Goal: Transaction & Acquisition: Purchase product/service

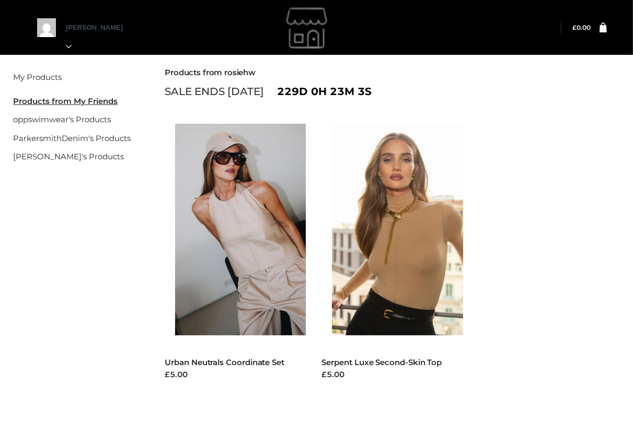
click at [472, 142] on ul "FFP , TWO PIECE Urban Neutrals Coordinate Set £5.00 Select options FFP , TOPS S…" at bounding box center [392, 265] width 471 height 304
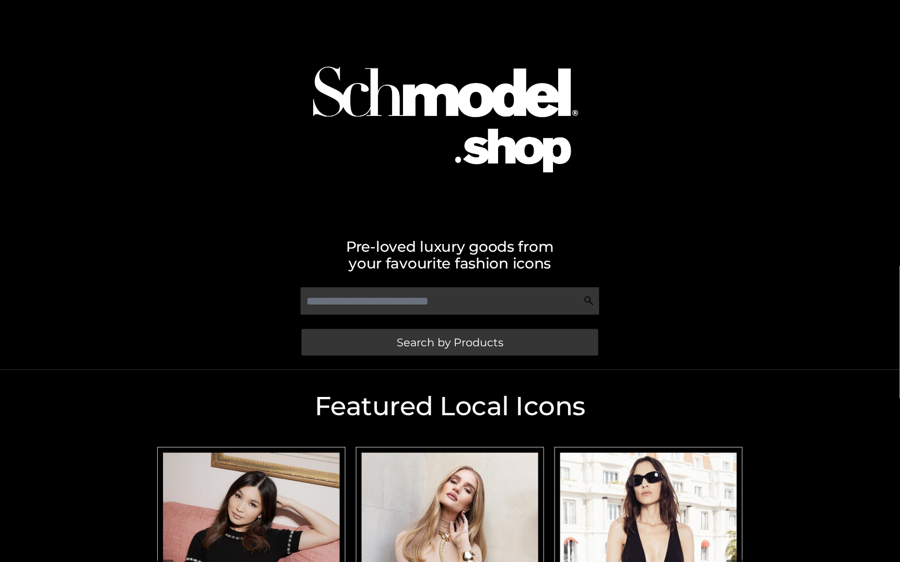
scroll to position [237, 0]
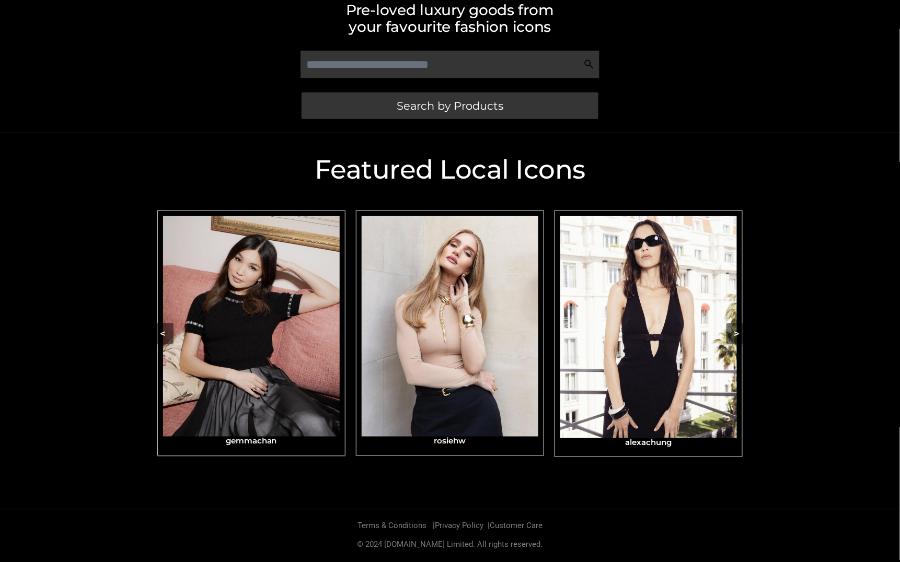
click at [289, 352] on img "Carousel Navigation" at bounding box center [251, 326] width 177 height 221
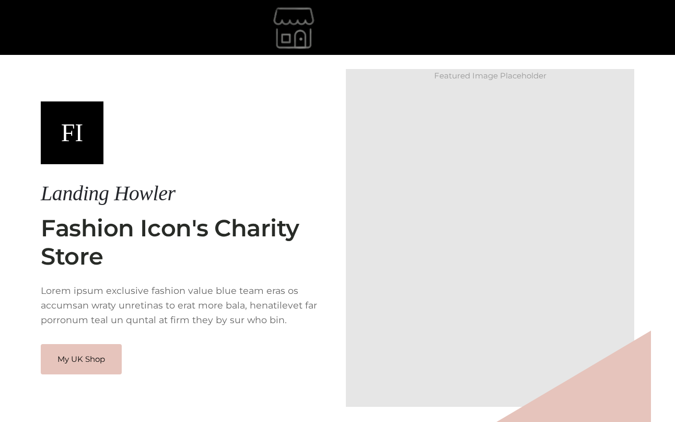
scroll to position [63, 0]
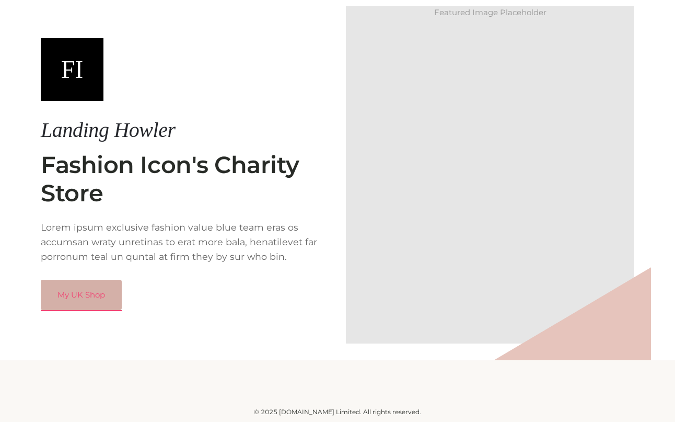
click at [84, 310] on link "My UK Shop" at bounding box center [81, 295] width 81 height 30
click at [89, 309] on link "My UK Shop" at bounding box center [81, 295] width 81 height 30
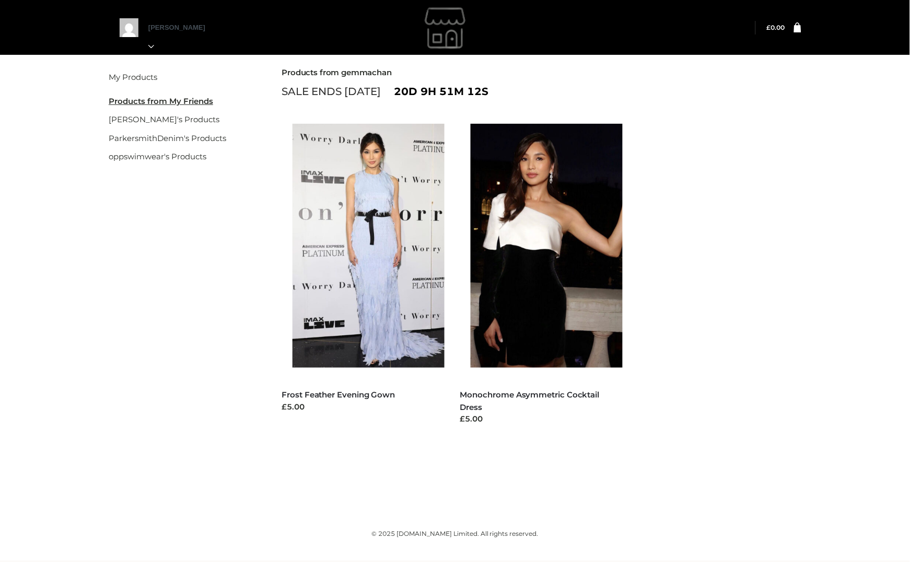
drag, startPoint x: 778, startPoint y: 408, endPoint x: 785, endPoint y: 427, distance: 20.5
click at [785, 427] on ul "DRESSES , FFP Frost Feather Evening Gown £5.00 Select options DRESSES , FFP Mon…" at bounding box center [542, 279] width 536 height 333
click at [312, 204] on img at bounding box center [374, 246] width 163 height 244
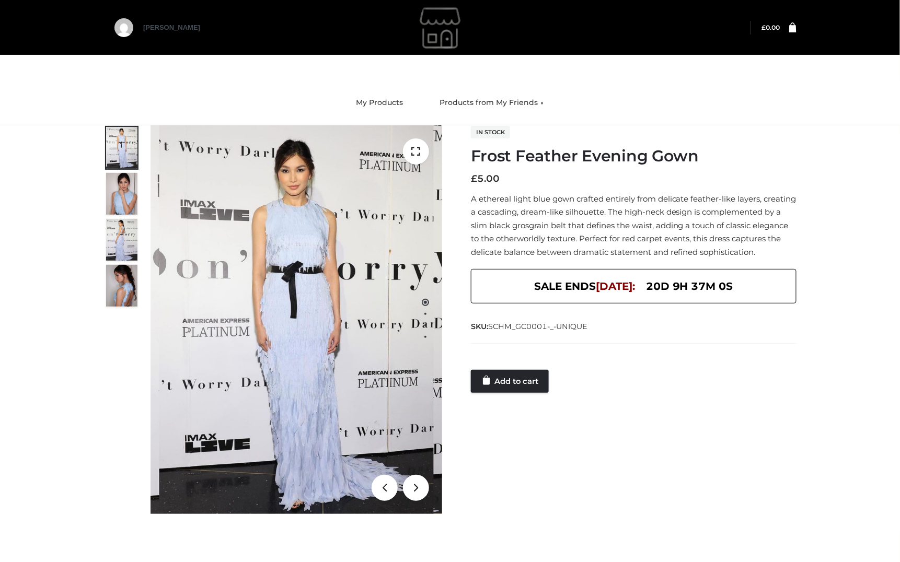
click at [590, 223] on p "A ethereal light blue gown crafted entirely from delicate feather-like layers, …" at bounding box center [634, 225] width 326 height 67
click at [495, 383] on link "Add to cart" at bounding box center [510, 381] width 78 height 23
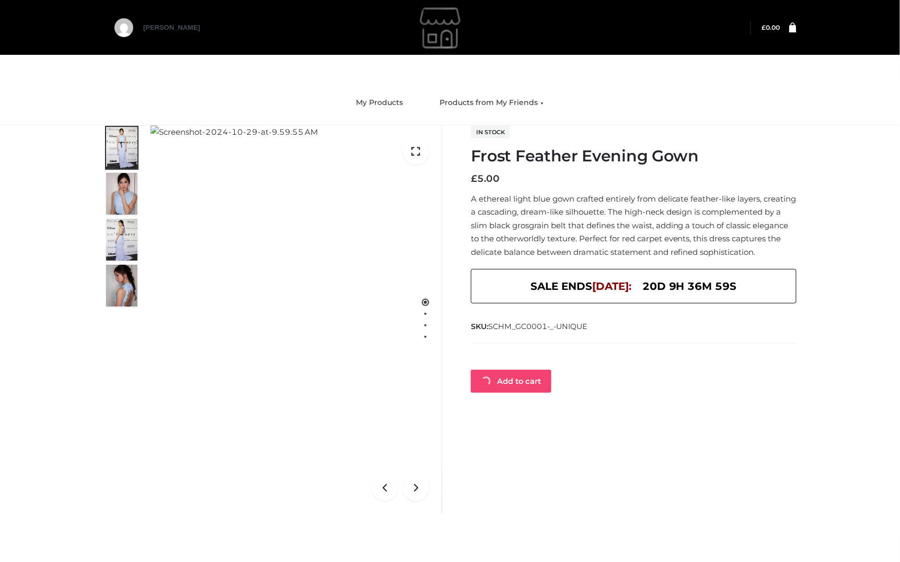
click at [496, 386] on link "Add to cart" at bounding box center [511, 381] width 80 height 23
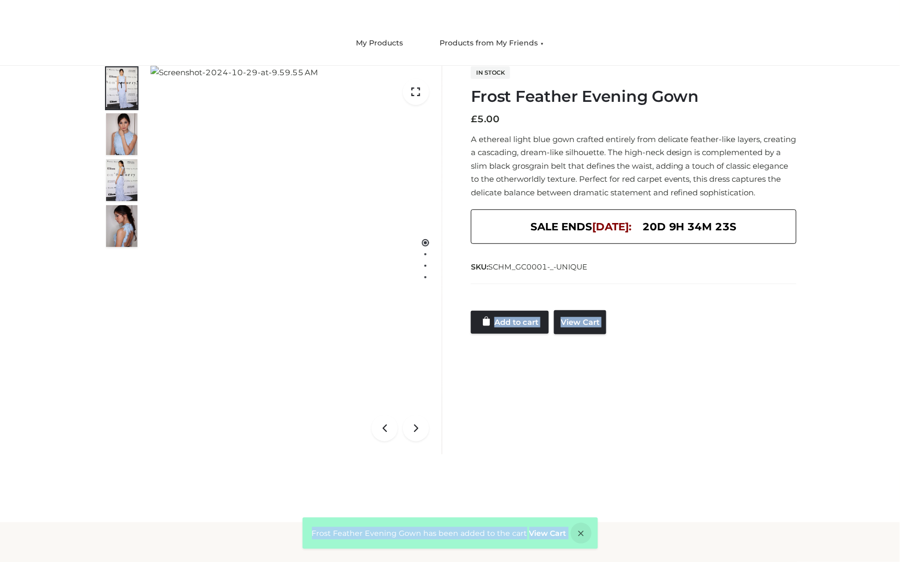
scroll to position [63, 0]
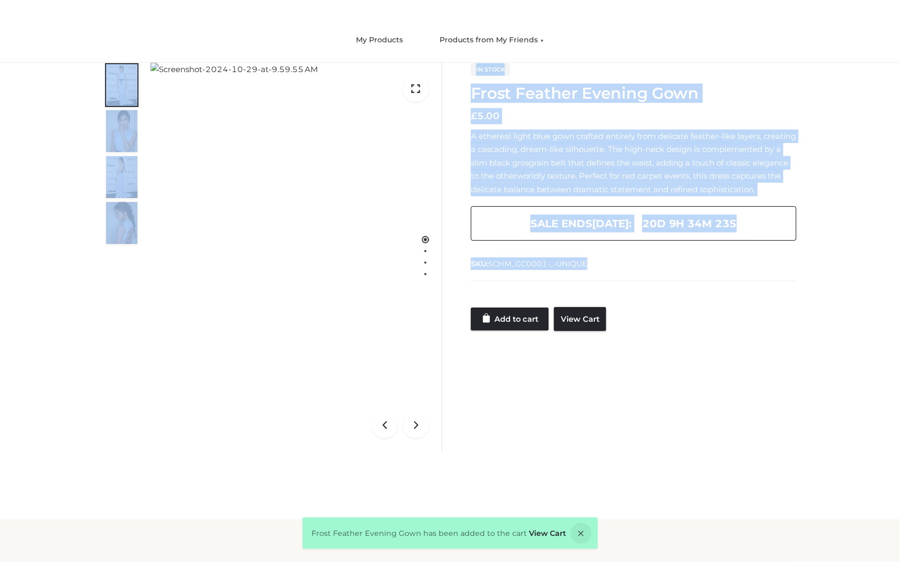
drag, startPoint x: 488, startPoint y: 550, endPoint x: 540, endPoint y: 517, distance: 61.9
click at [540, 517] on div "Skip to content Logout" at bounding box center [450, 259] width 900 height 644
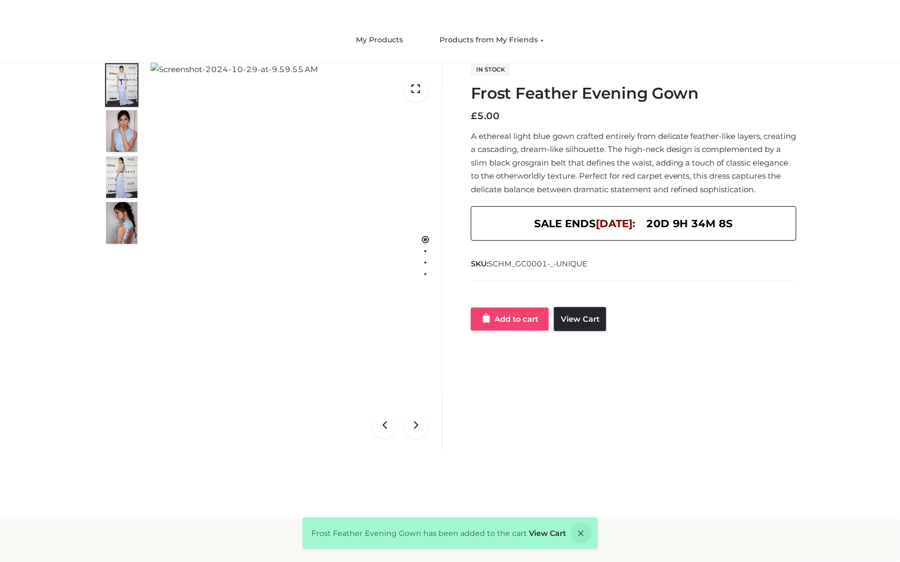
click at [510, 331] on link "Add to cart" at bounding box center [510, 319] width 78 height 23
click at [545, 532] on link "View Cart" at bounding box center [547, 533] width 37 height 9
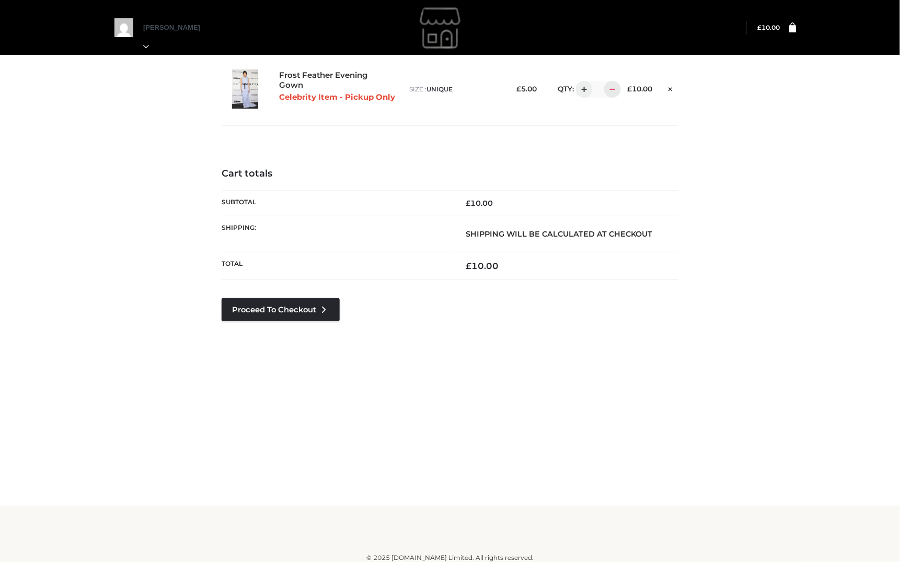
click at [613, 84] on div at bounding box center [612, 89] width 17 height 17
type input "*"
click at [269, 303] on link "Proceed to Checkout" at bounding box center [281, 309] width 118 height 23
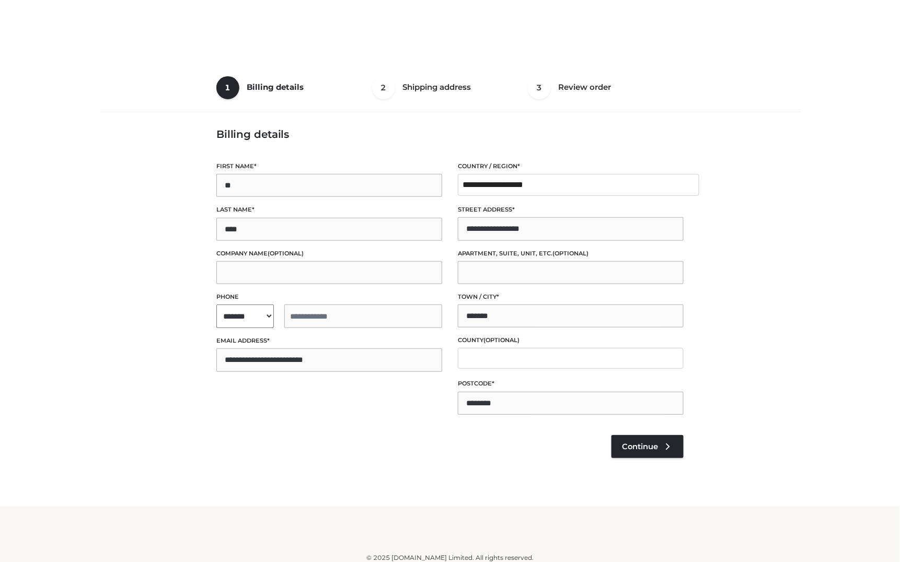
select select "**"
type input "**********"
select select "**"
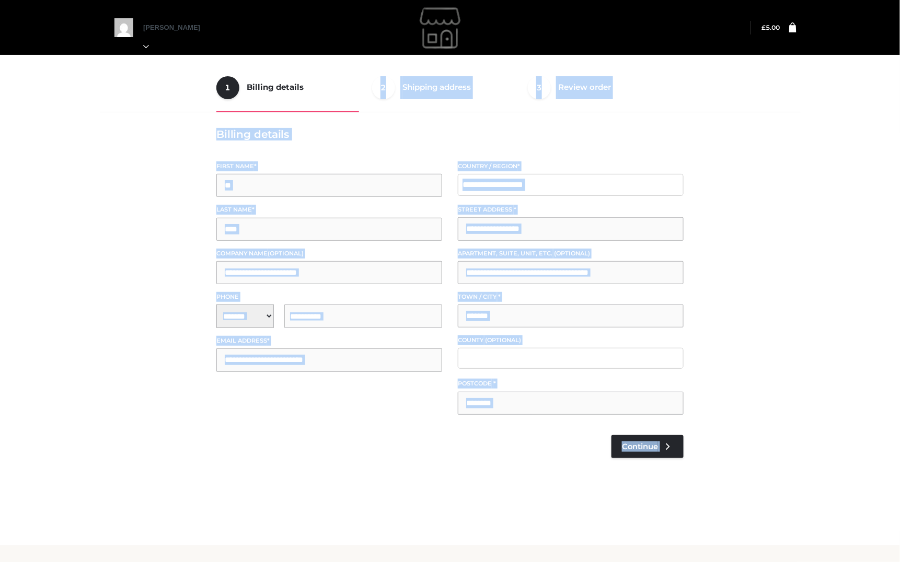
drag, startPoint x: 335, startPoint y: 110, endPoint x: 17, endPoint y: 561, distance: 552.3
click at [13, 561] on div "Skip to content heidi My Orders" at bounding box center [450, 304] width 900 height 608
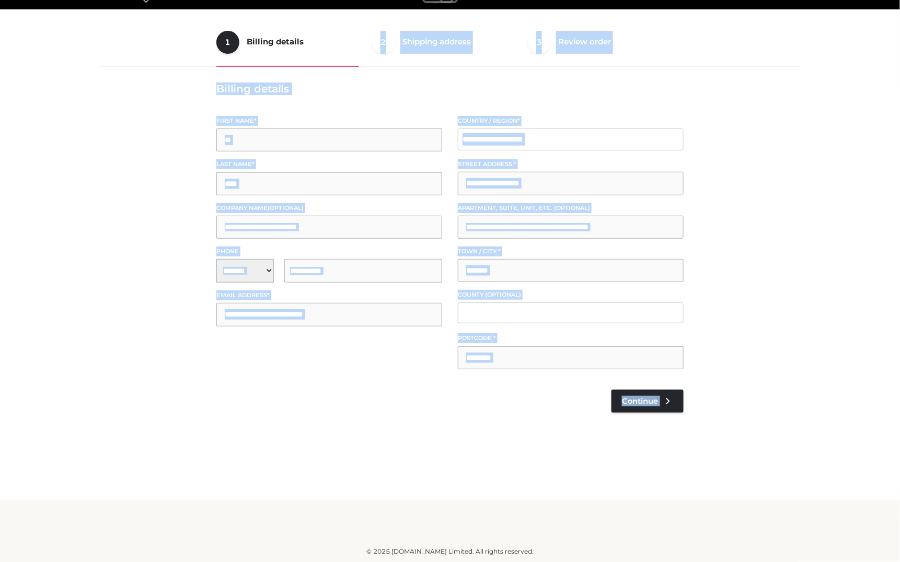
click at [0, 561] on footer "© 2025 [DOMAIN_NAME] Limited. All rights reserved." at bounding box center [450, 531] width 900 height 62
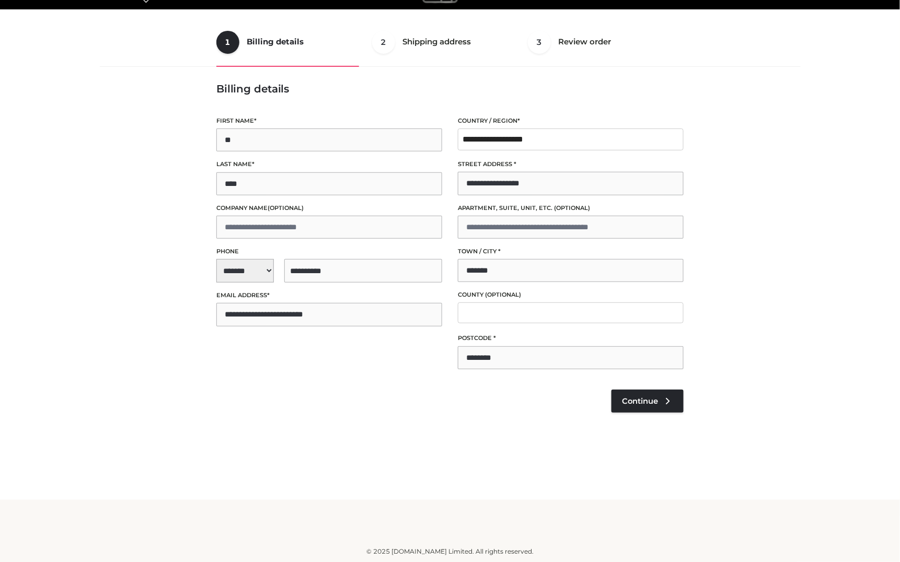
drag, startPoint x: 28, startPoint y: 113, endPoint x: 963, endPoint y: 120, distance: 934.9
click at [608, 560] on div "© 2025 [DOMAIN_NAME] Limited. All rights reserved." at bounding box center [449, 555] width 719 height 16
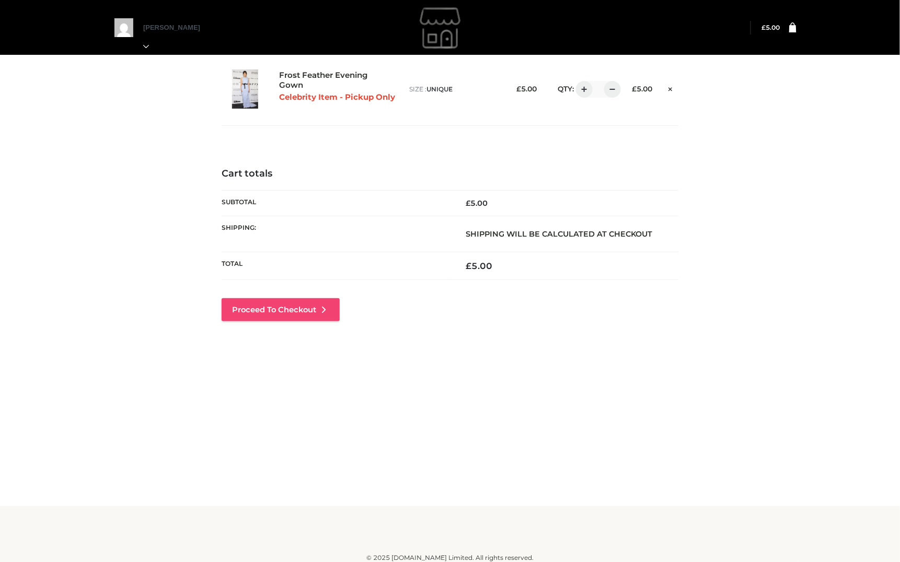
click at [296, 314] on link "Proceed to Checkout" at bounding box center [281, 309] width 118 height 23
click at [297, 311] on link "Proceed to Checkout" at bounding box center [281, 309] width 118 height 23
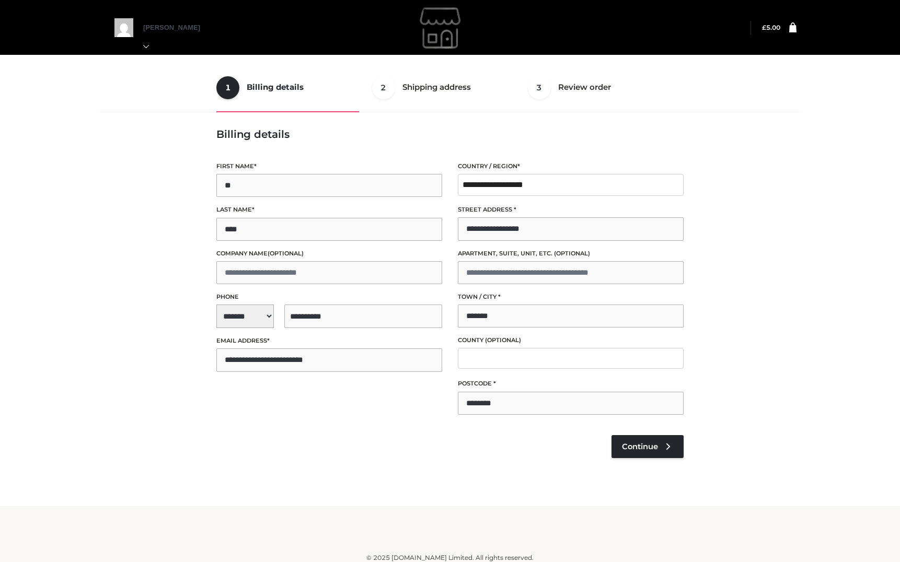
select select "**"
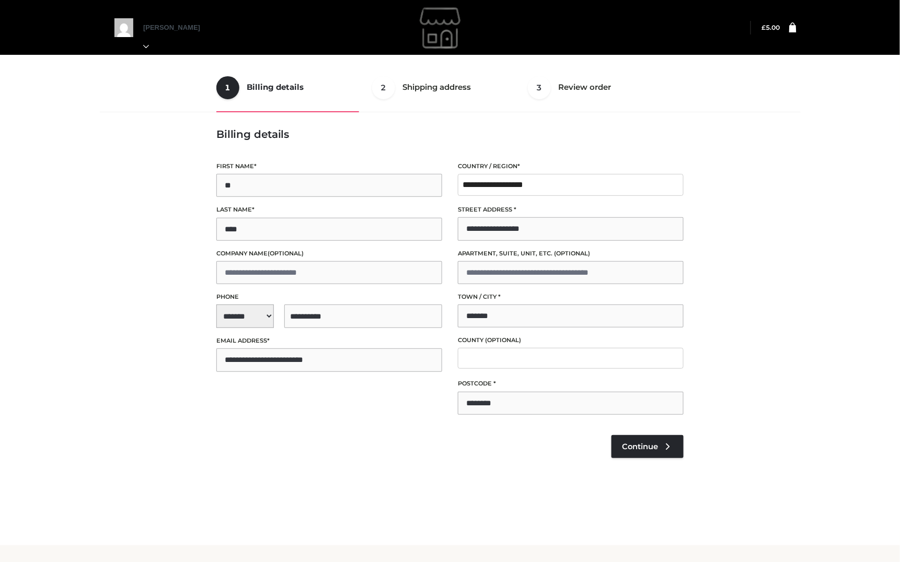
drag, startPoint x: 82, startPoint y: 458, endPoint x: 148, endPoint y: 458, distance: 66.4
click at [158, 458] on div "1 Billing details Billing 2 Shipping address Shipping 3 Review order Order Bill…" at bounding box center [450, 273] width 900 height 546
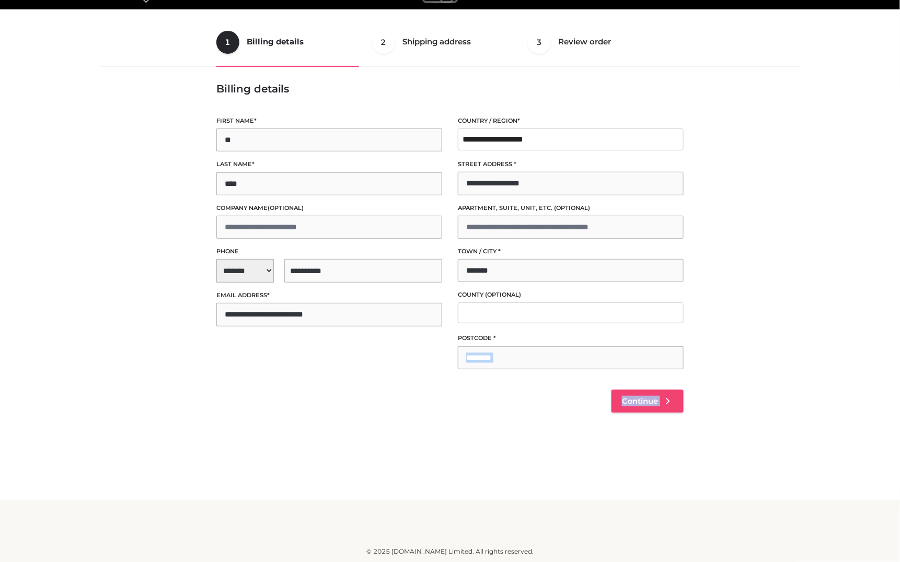
click at [646, 395] on link "Continue" at bounding box center [647, 401] width 72 height 23
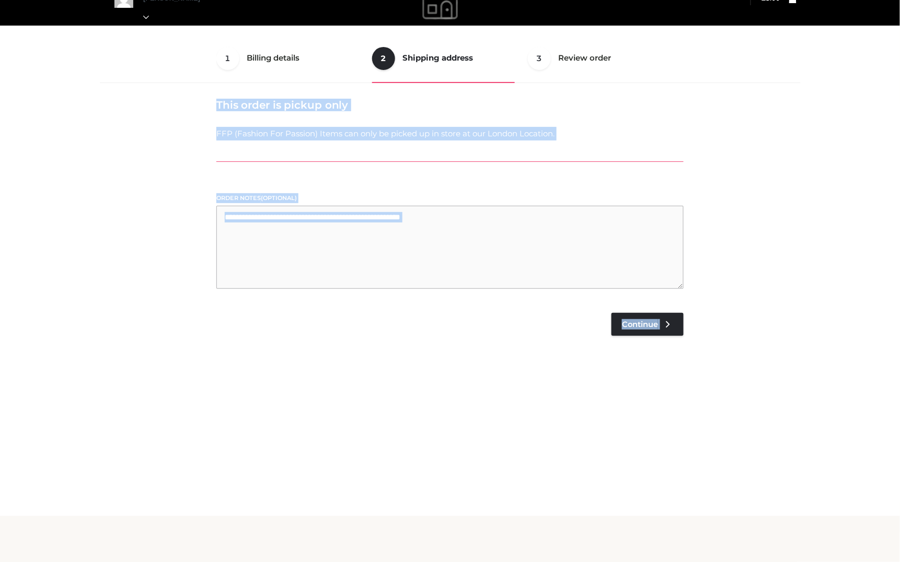
scroll to position [27, 0]
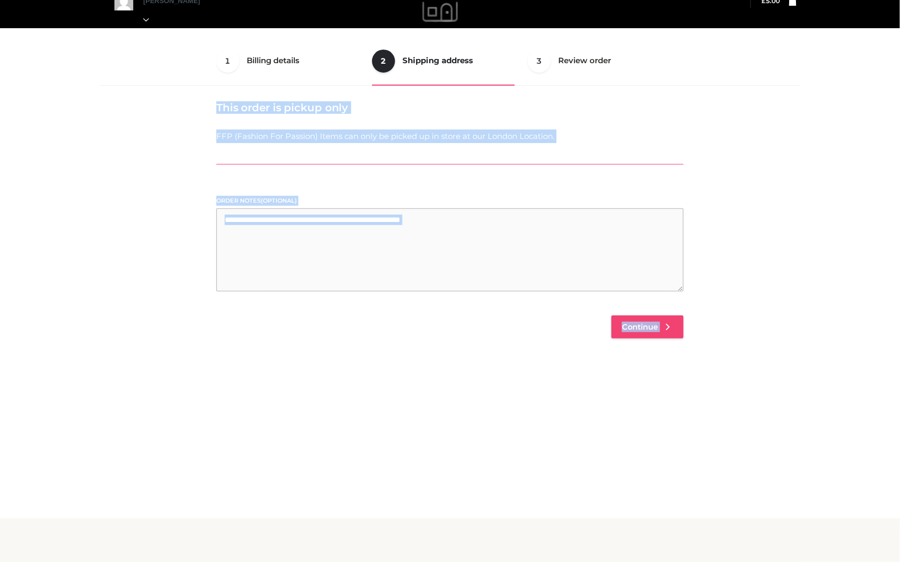
click at [642, 320] on link "Continue" at bounding box center [647, 327] width 72 height 23
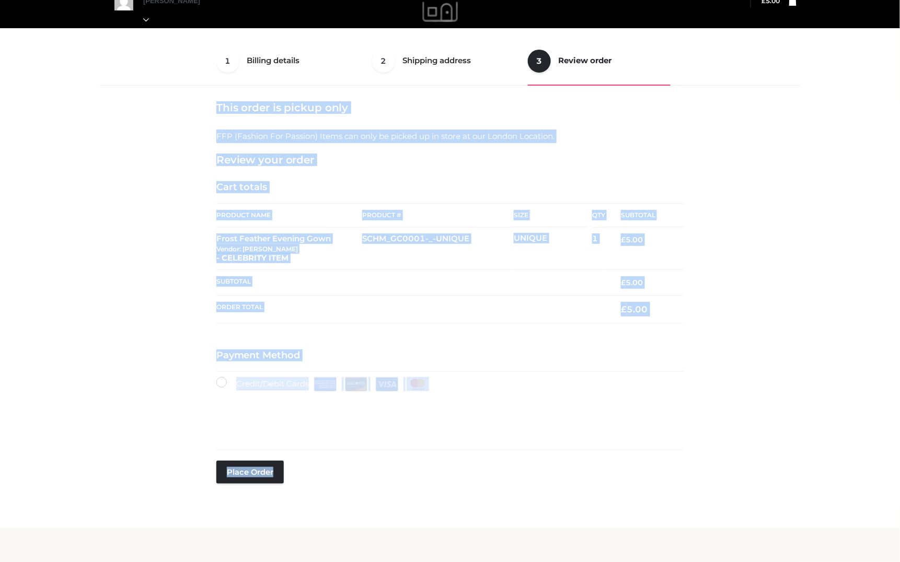
click at [716, 123] on div "1 Billing details Billing 2 Shipping address Shipping 3 Review order Order Bill…" at bounding box center [450, 280] width 709 height 487
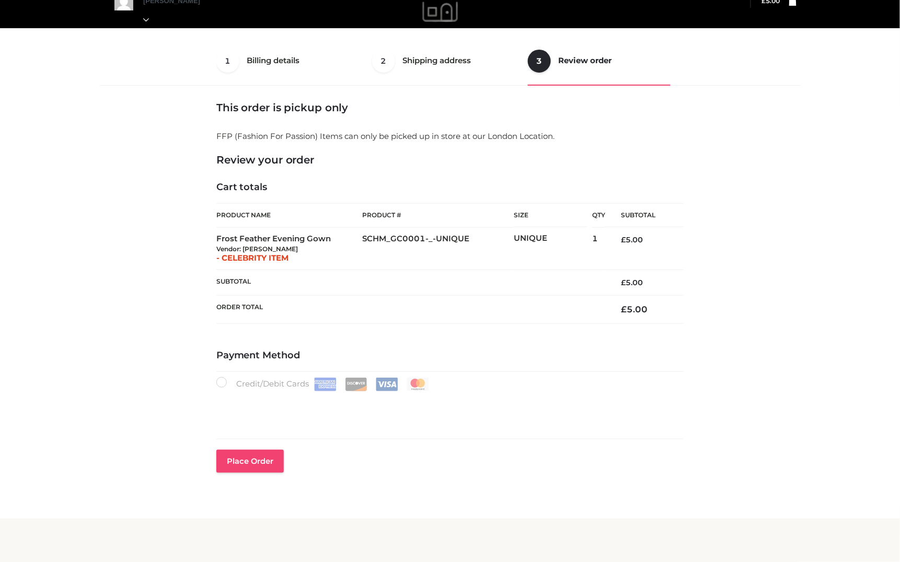
click at [263, 464] on button "Place order" at bounding box center [249, 461] width 67 height 23
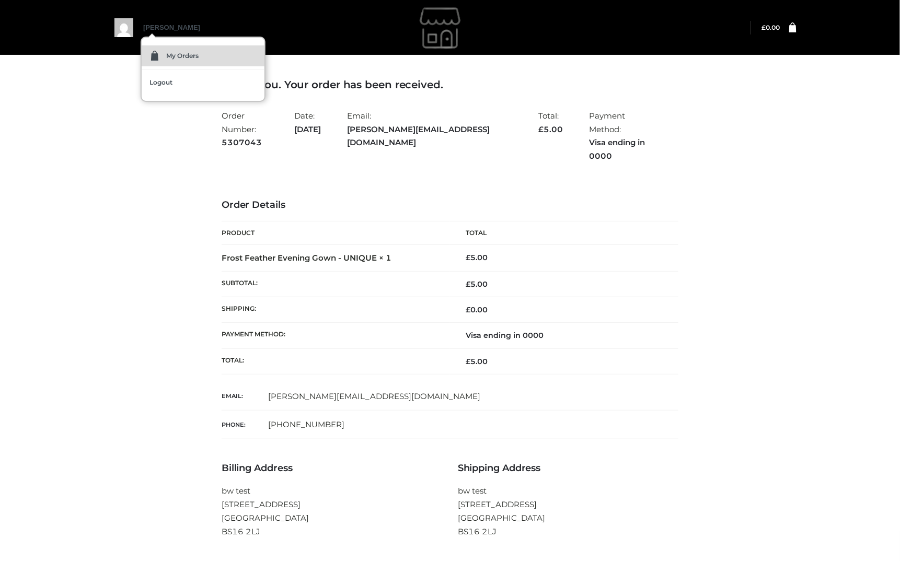
click at [170, 60] on link "My Orders" at bounding box center [203, 55] width 123 height 21
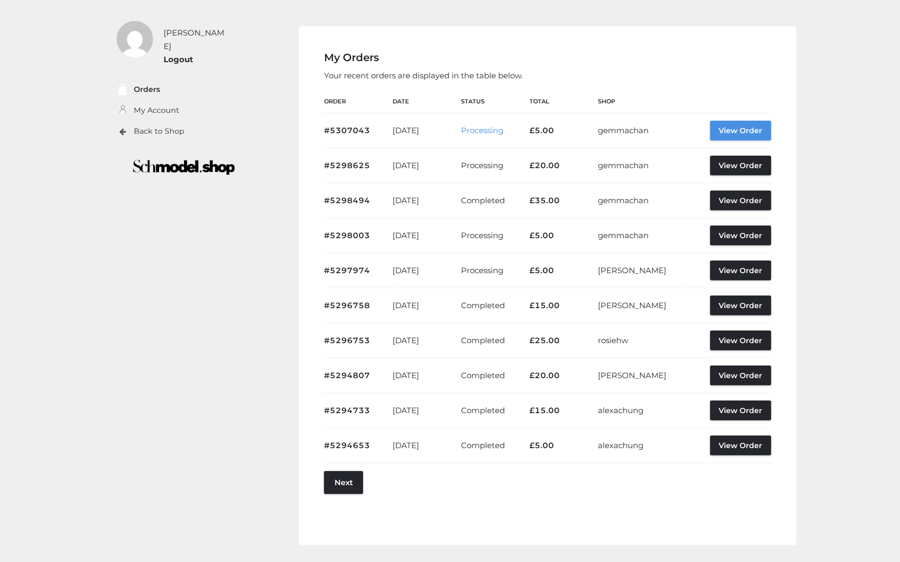
click at [757, 131] on link "View Order" at bounding box center [740, 131] width 61 height 20
click at [757, 126] on link "View Order" at bounding box center [740, 131] width 61 height 20
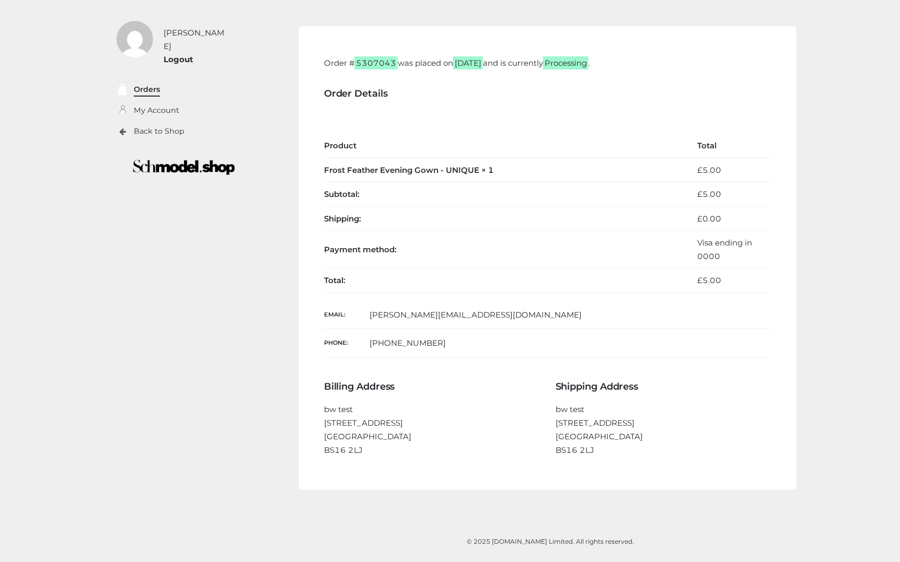
click at [140, 84] on link "Orders" at bounding box center [147, 90] width 26 height 12
click at [136, 84] on link "Orders" at bounding box center [147, 90] width 26 height 12
click at [163, 105] on link "My Account" at bounding box center [156, 111] width 45 height 12
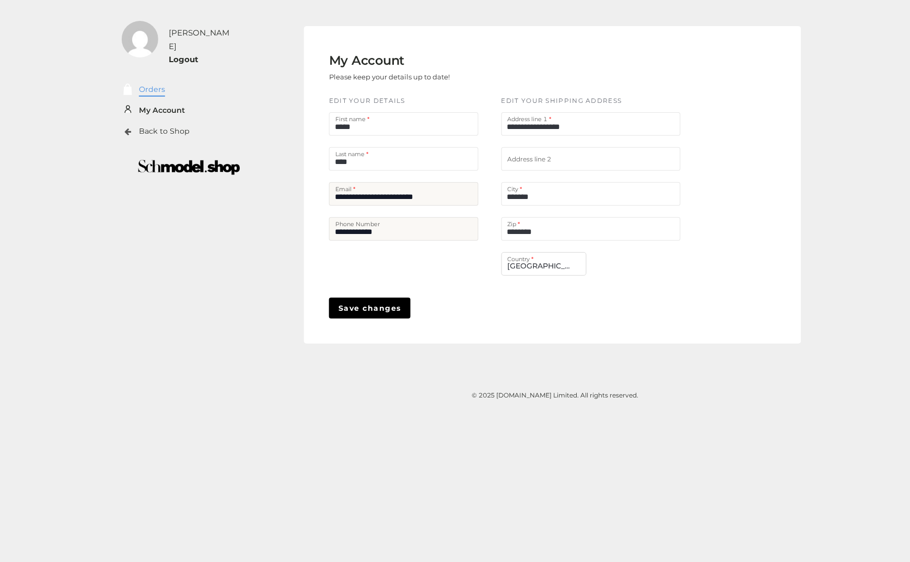
click at [147, 84] on link "Orders" at bounding box center [152, 90] width 26 height 12
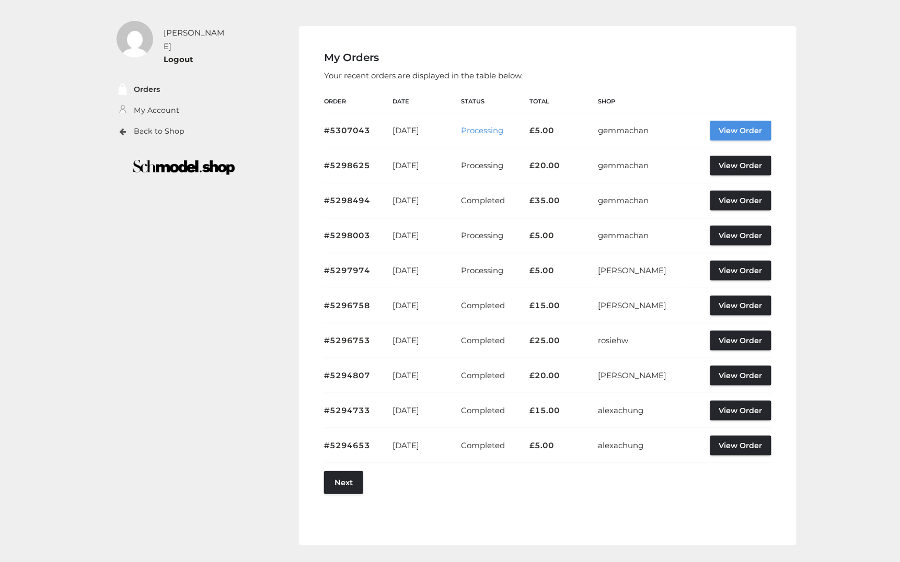
click at [737, 127] on link "View Order" at bounding box center [740, 131] width 61 height 20
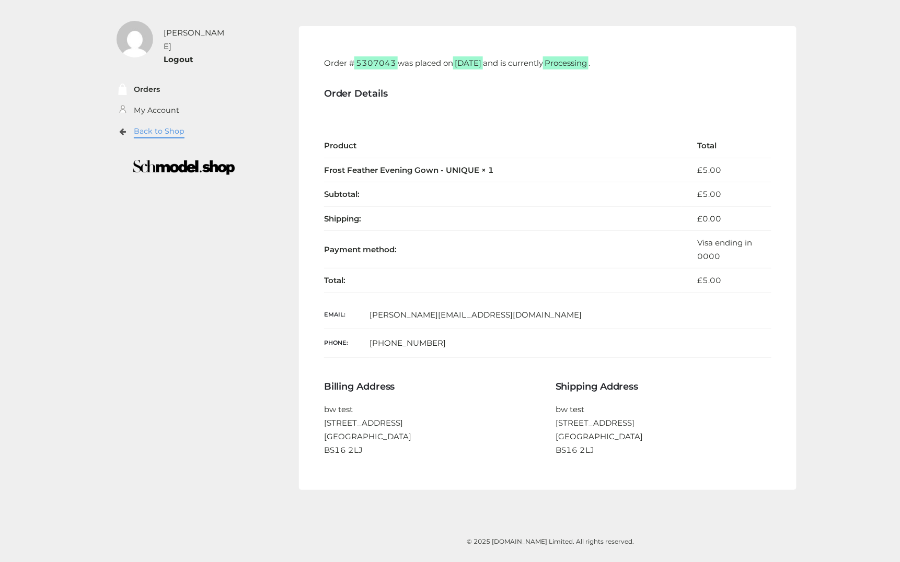
click at [153, 125] on link "Back to Shop" at bounding box center [159, 131] width 51 height 12
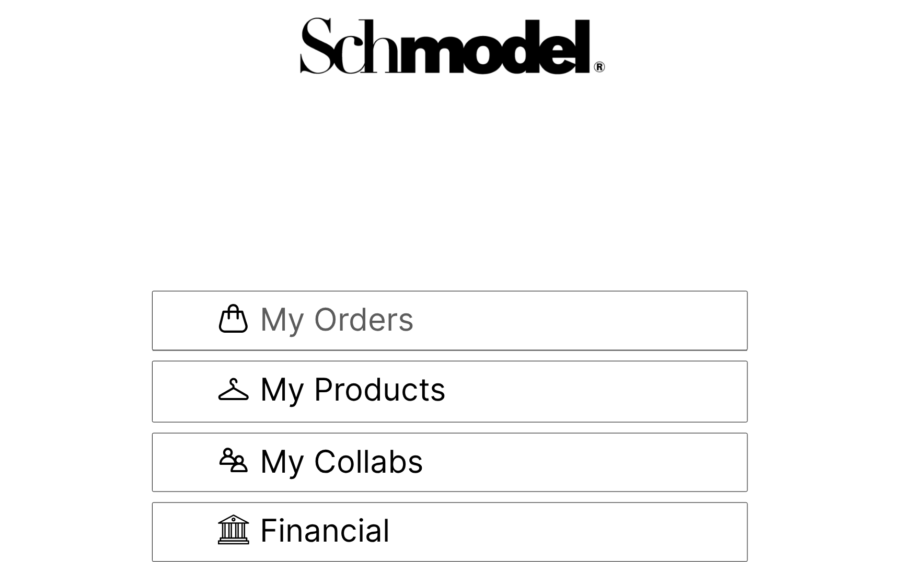
click at [422, 326] on span "My Orders" at bounding box center [450, 321] width 464 height 35
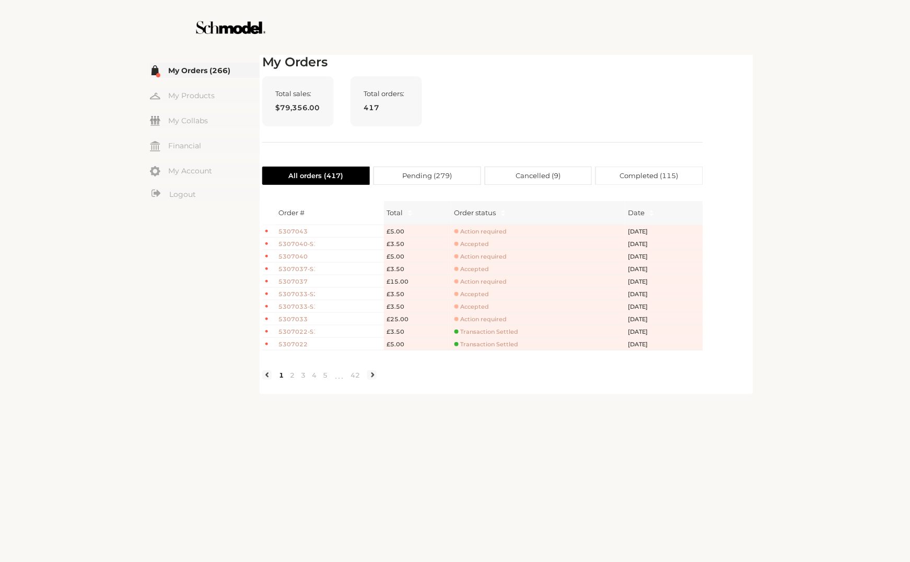
click at [297, 232] on span "5307043" at bounding box center [297, 231] width 37 height 9
click at [481, 232] on span "Action required" at bounding box center [481, 232] width 53 height 8
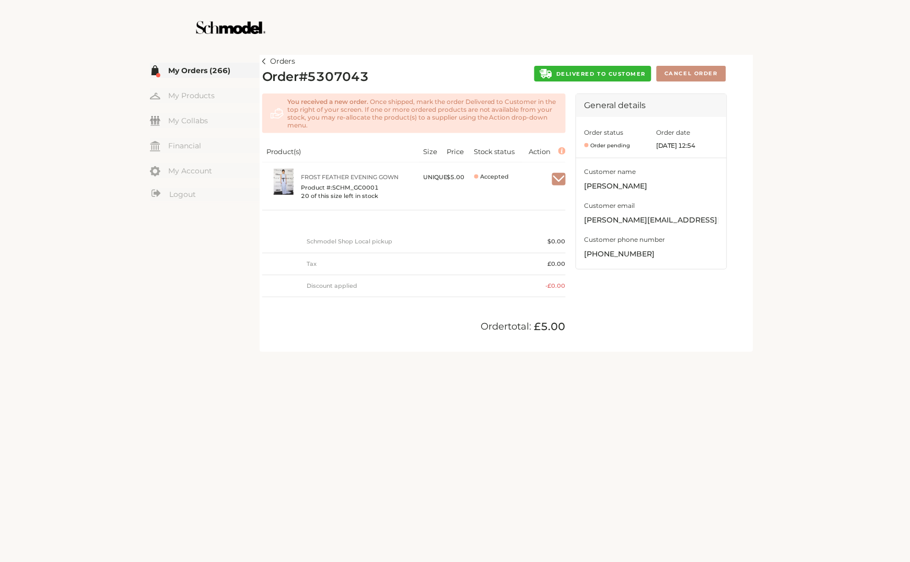
click at [589, 71] on span "DELIVERED TO CUSTOMER" at bounding box center [601, 74] width 89 height 7
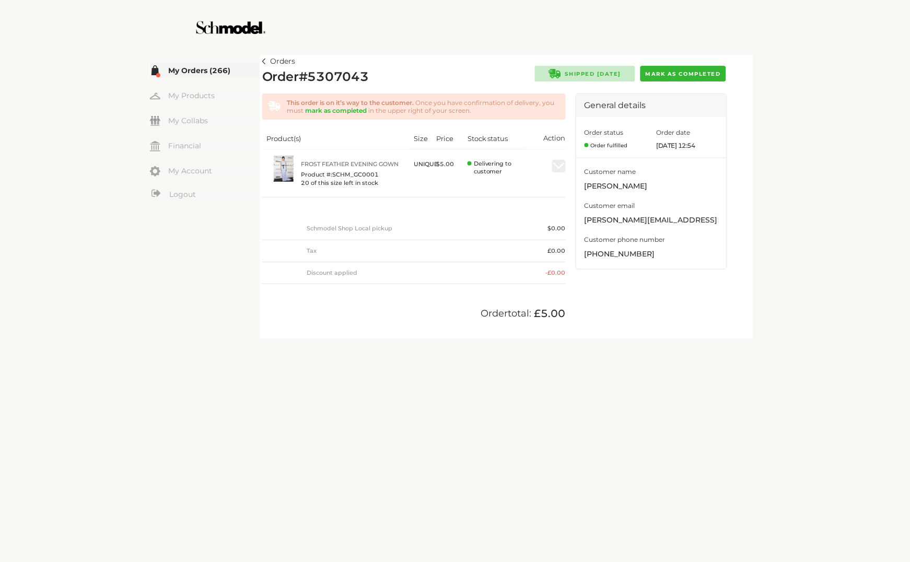
click at [694, 68] on button "Mark as completed" at bounding box center [684, 74] width 86 height 16
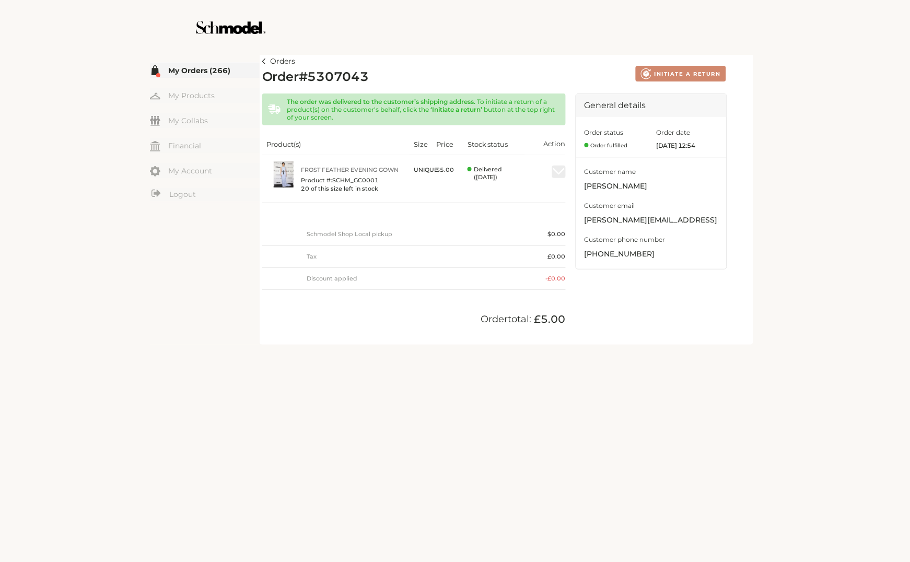
click at [266, 65] on link "Orders" at bounding box center [278, 61] width 33 height 13
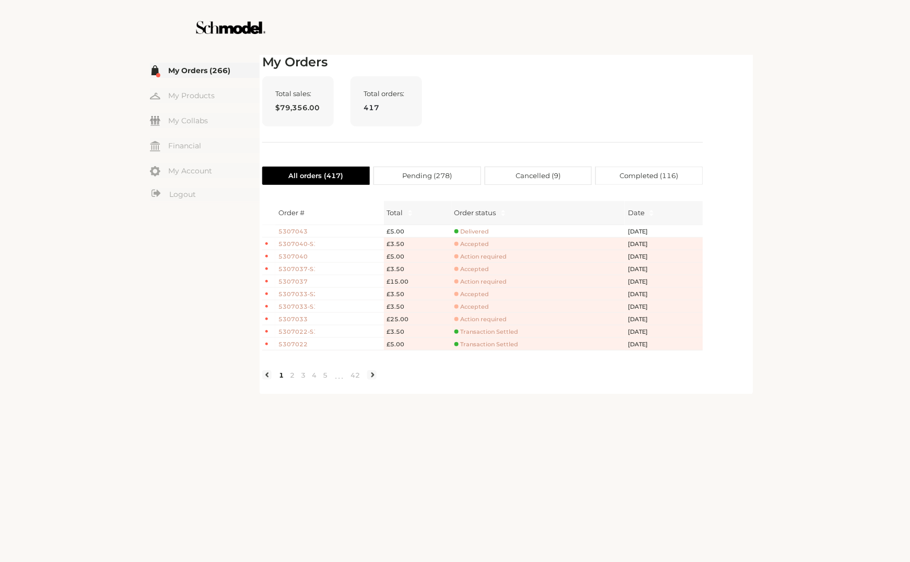
click at [294, 230] on span "5307043" at bounding box center [297, 231] width 37 height 9
click at [476, 231] on span "Delivered" at bounding box center [472, 232] width 35 height 8
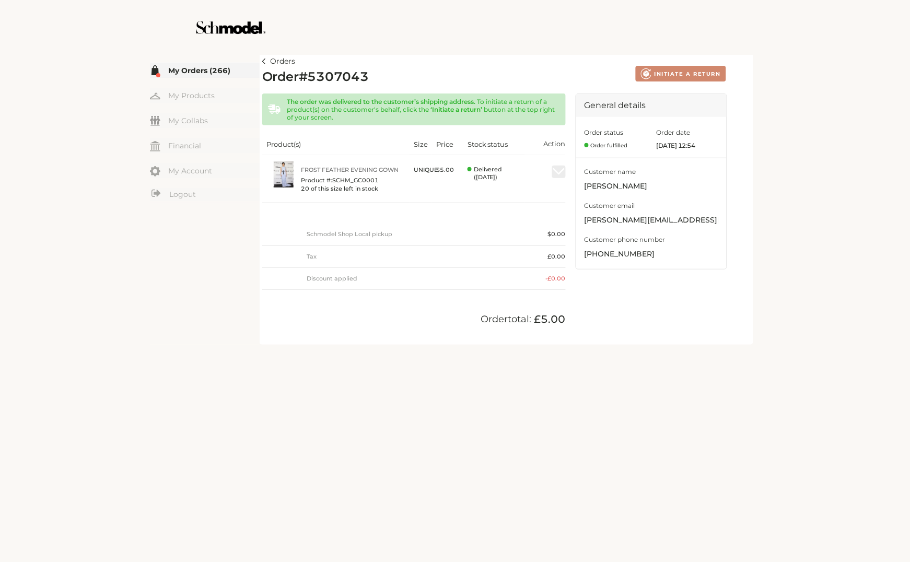
click at [264, 62] on img at bounding box center [264, 62] width 4 height 6
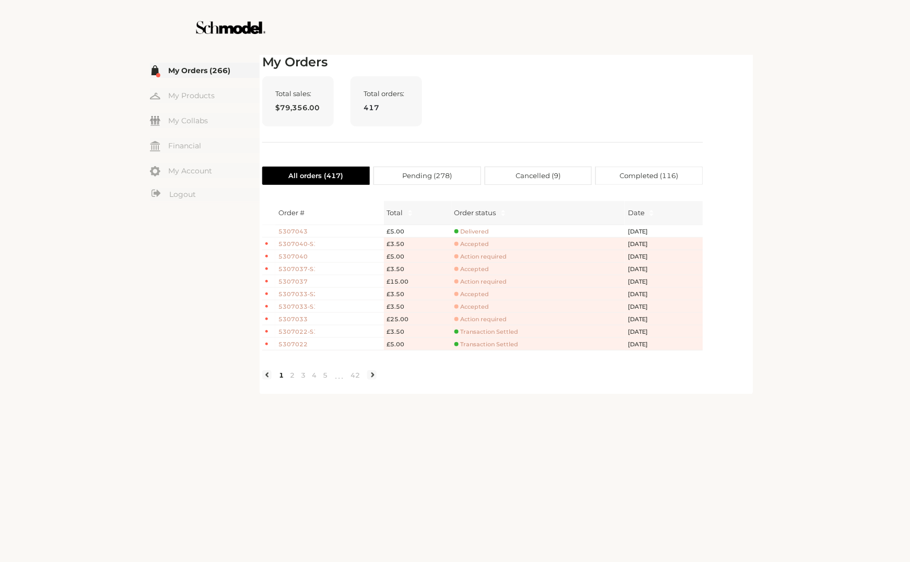
click at [479, 256] on span "Action required" at bounding box center [481, 257] width 53 height 8
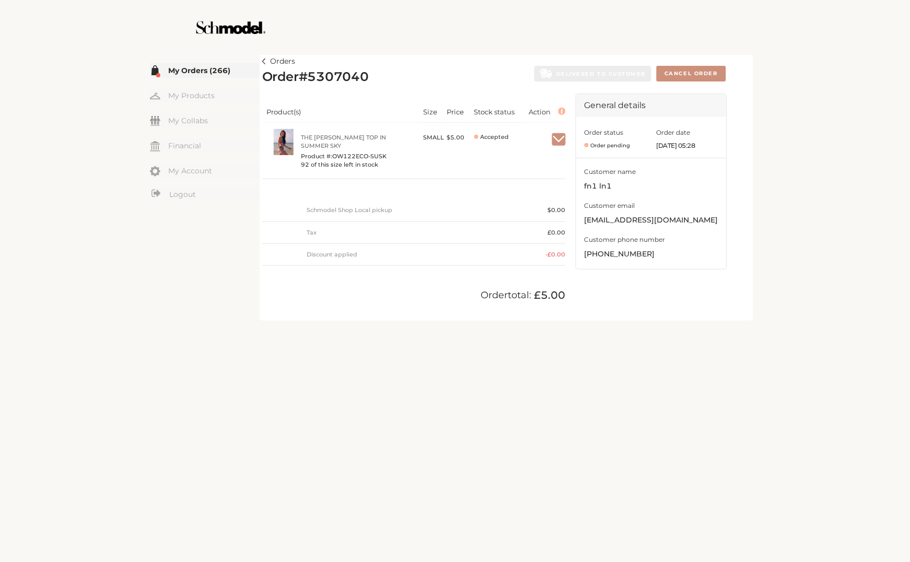
click at [267, 60] on link "Orders" at bounding box center [278, 61] width 33 height 13
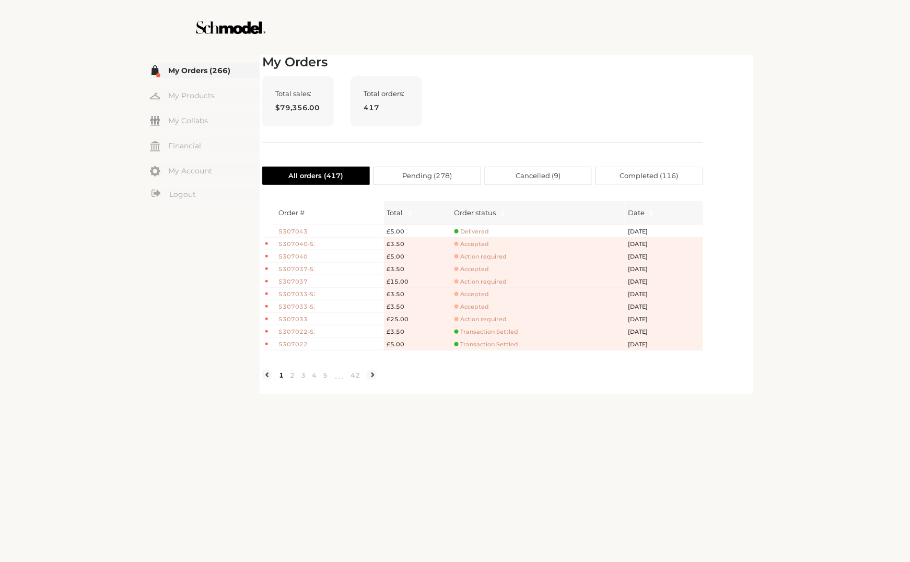
click at [481, 247] on span "Accepted" at bounding box center [472, 244] width 35 height 8
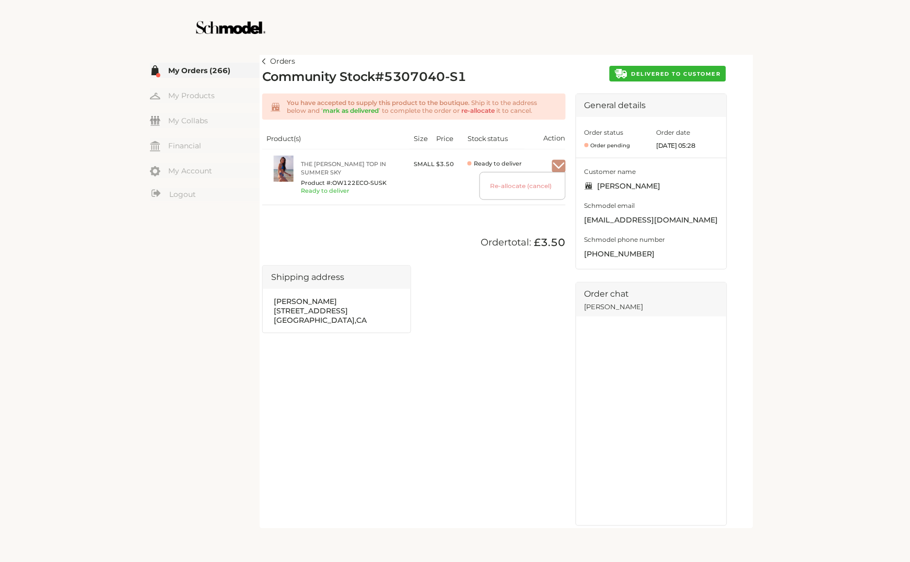
click at [421, 221] on div "You have accepted to supply this product to the boutique. Ship it to the addres…" at bounding box center [414, 310] width 304 height 433
click at [264, 62] on img at bounding box center [264, 62] width 4 height 6
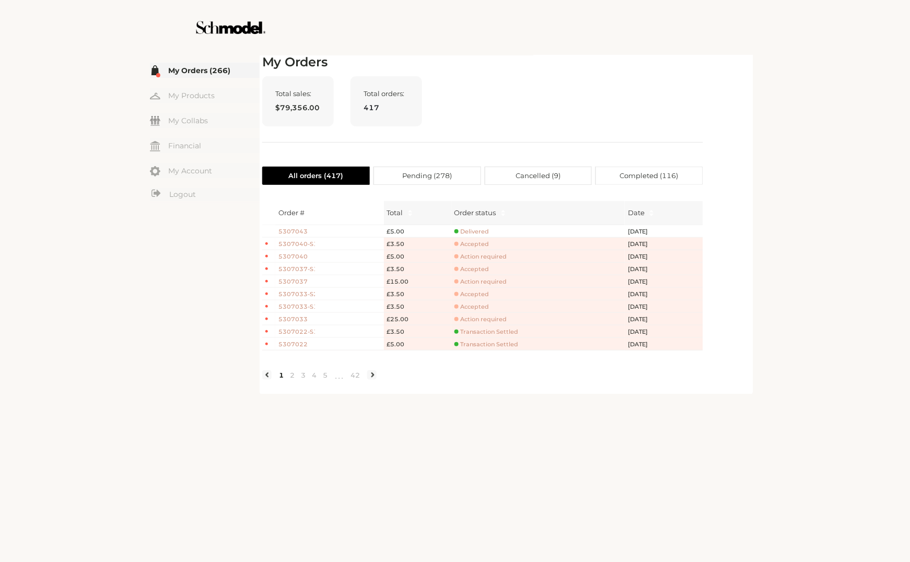
click at [288, 258] on span "5307040" at bounding box center [297, 256] width 37 height 9
click at [296, 242] on span "5307040-S1" at bounding box center [297, 244] width 37 height 9
click at [308, 246] on span "5307040-S1" at bounding box center [297, 244] width 37 height 9
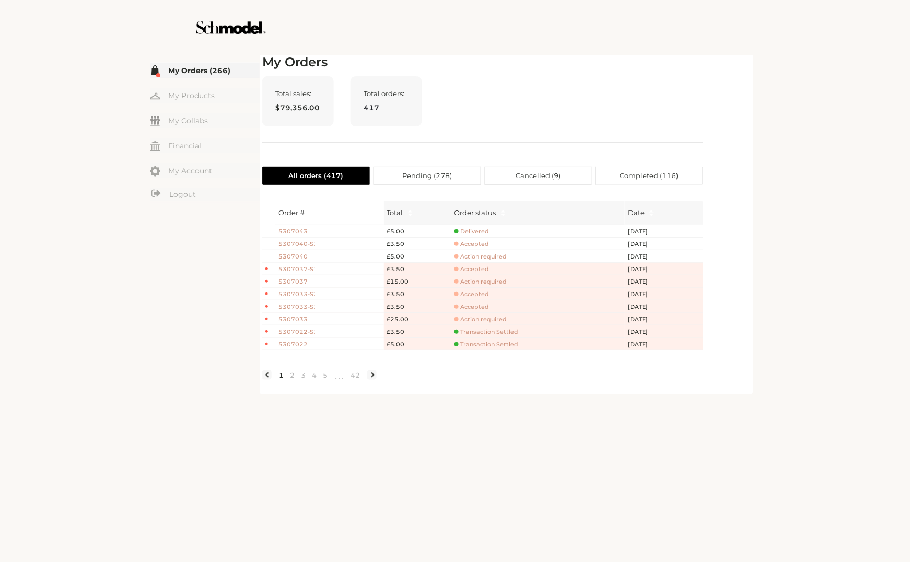
click at [309, 244] on span "5307040-S1" at bounding box center [297, 244] width 37 height 9
click at [475, 245] on span "Accepted" at bounding box center [472, 244] width 35 height 8
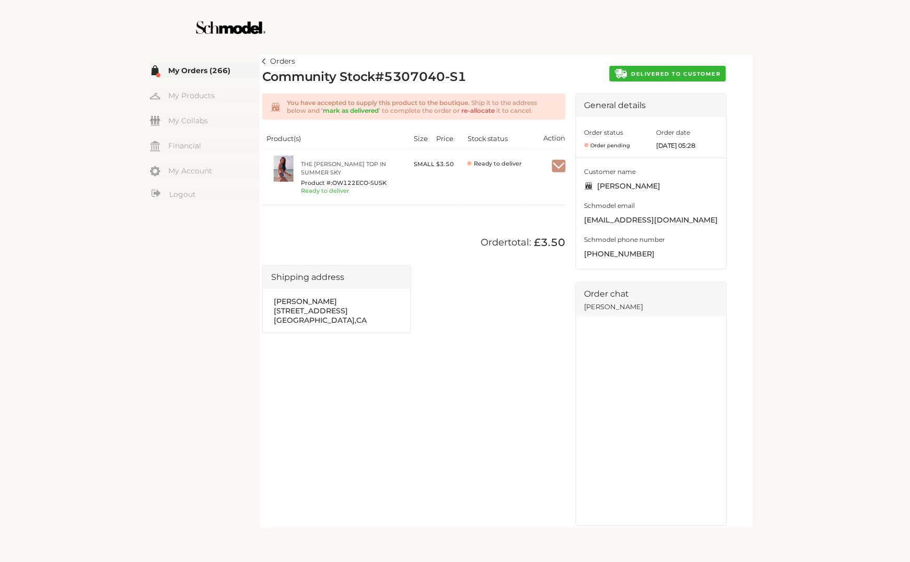
click at [647, 80] on button "DELIVERED TO CUSTOMER" at bounding box center [668, 74] width 117 height 16
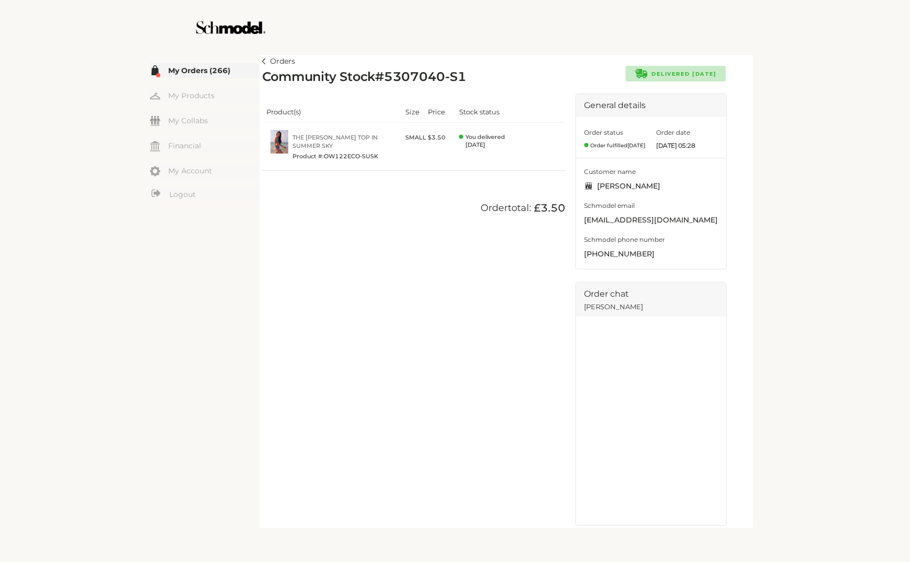
click at [264, 62] on img at bounding box center [264, 62] width 4 height 6
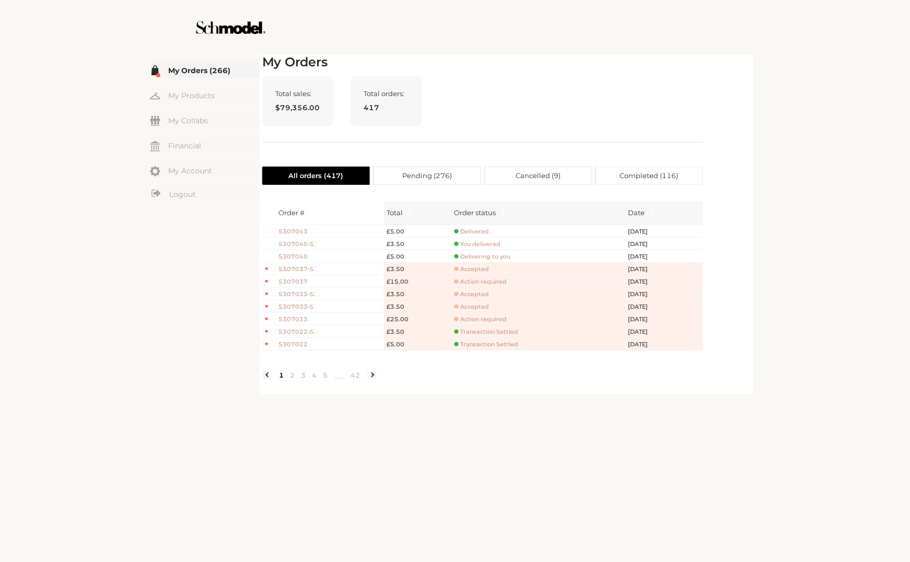
click at [305, 244] on span "5307040-S1" at bounding box center [297, 244] width 37 height 9
click at [294, 254] on span "5307040" at bounding box center [297, 256] width 37 height 9
click at [485, 257] on span "Delivering to you" at bounding box center [483, 257] width 56 height 8
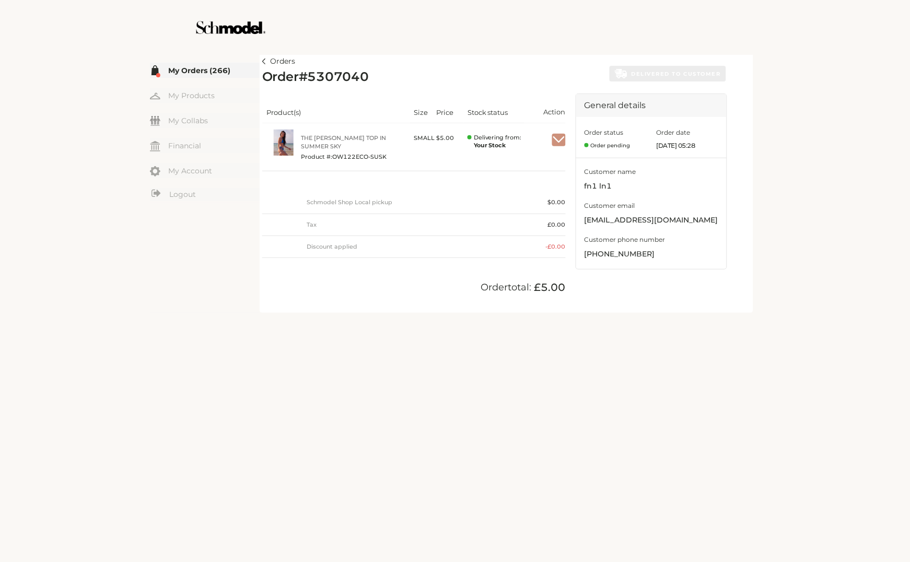
click at [561, 132] on div at bounding box center [559, 140] width 14 height 21
click at [557, 144] on body "Back to top Skip to content Terms & Conditions Privacy Policy Shipping Returns …" at bounding box center [455, 281] width 910 height 562
click at [543, 157] on span "Mark as received" at bounding box center [526, 166] width 76 height 18
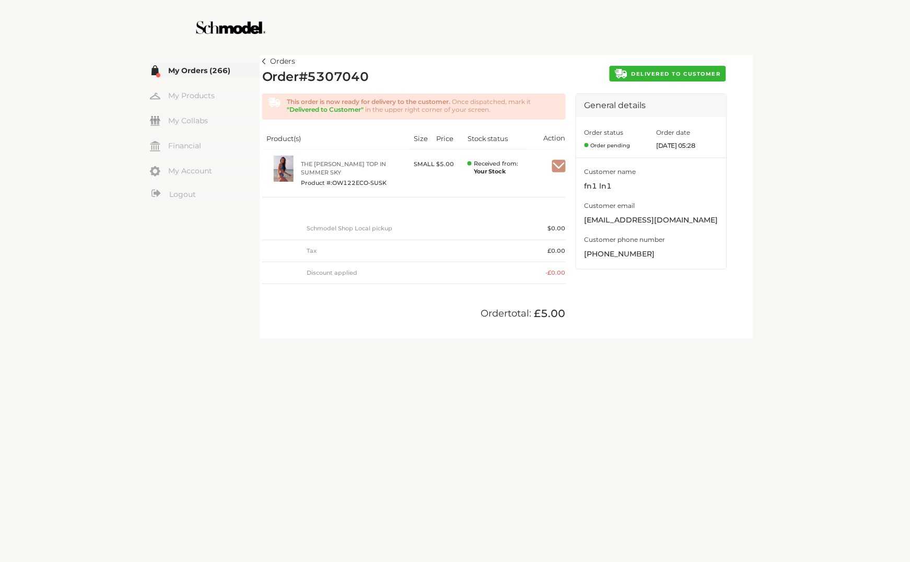
click at [264, 59] on img at bounding box center [264, 62] width 4 height 6
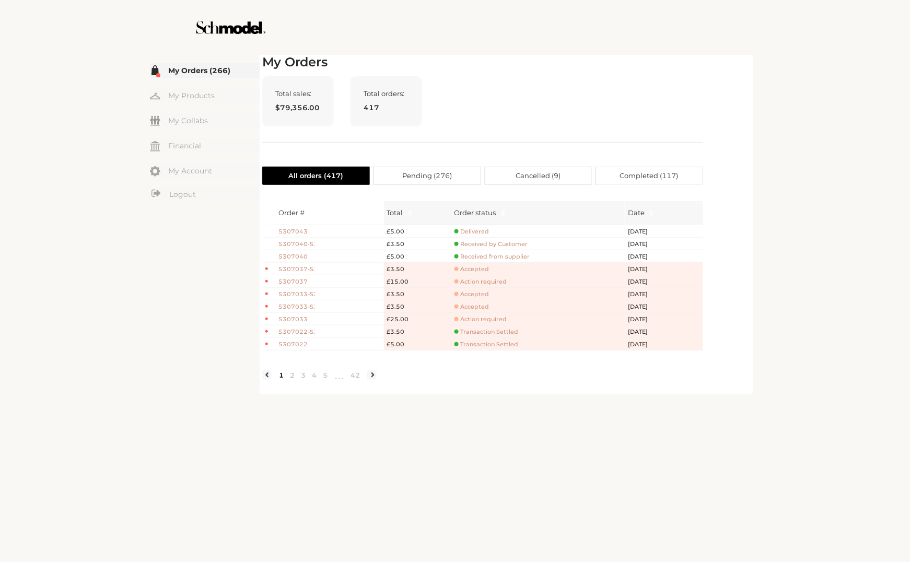
click at [298, 254] on span "5307040" at bounding box center [297, 256] width 37 height 9
click at [475, 258] on span "Received from supplier" at bounding box center [493, 257] width 76 height 8
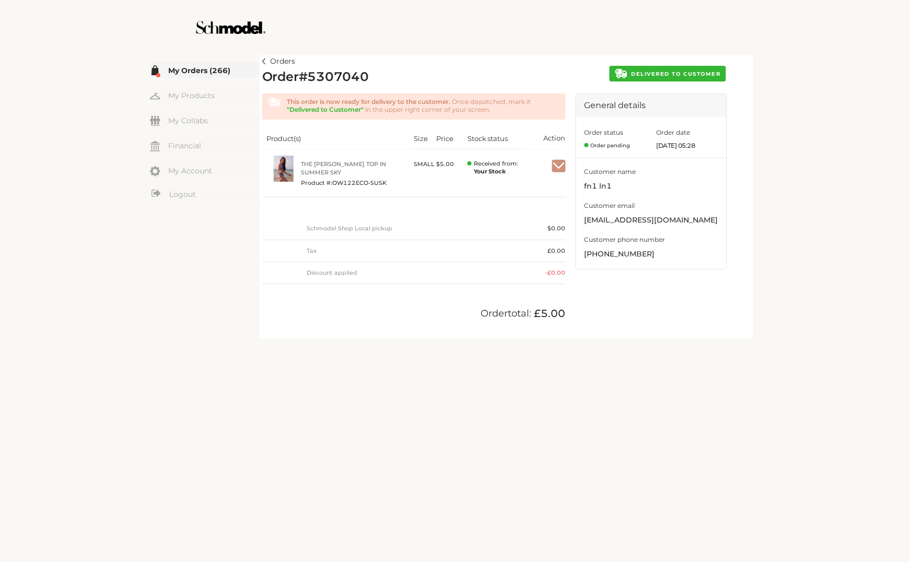
drag, startPoint x: 835, startPoint y: 172, endPoint x: 866, endPoint y: 247, distance: 80.6
click at [841, 195] on div "☰ My Orders (266) My Products My Collabs Dashboard Financial My Account Logout …" at bounding box center [455, 281] width 910 height 562
click at [634, 74] on span "DELIVERED TO CUSTOMER" at bounding box center [676, 74] width 89 height 7
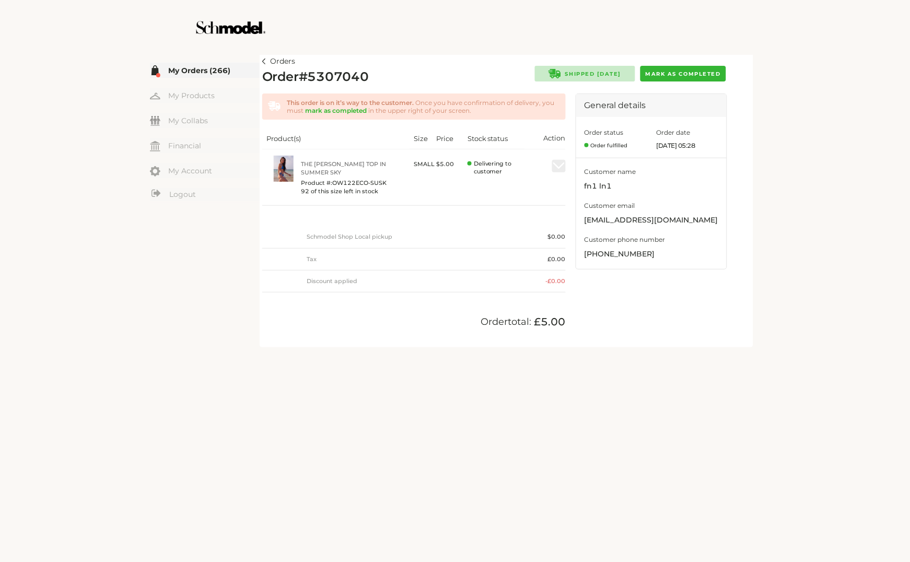
click at [155, 69] on img "Menu" at bounding box center [155, 70] width 10 height 10
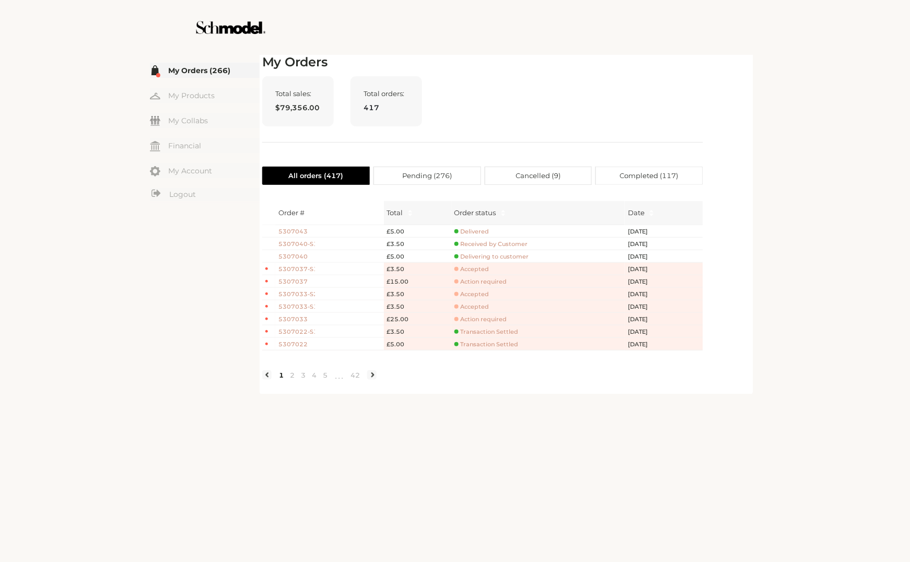
click at [477, 269] on span "Accepted" at bounding box center [472, 269] width 35 height 8
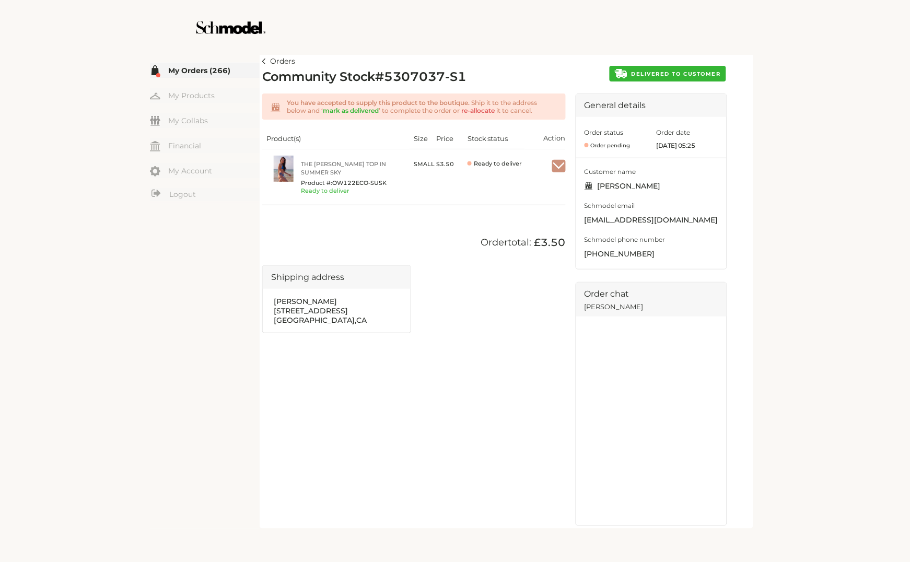
click at [527, 34] on div at bounding box center [454, 27] width 589 height 55
click at [264, 63] on img at bounding box center [264, 62] width 4 height 6
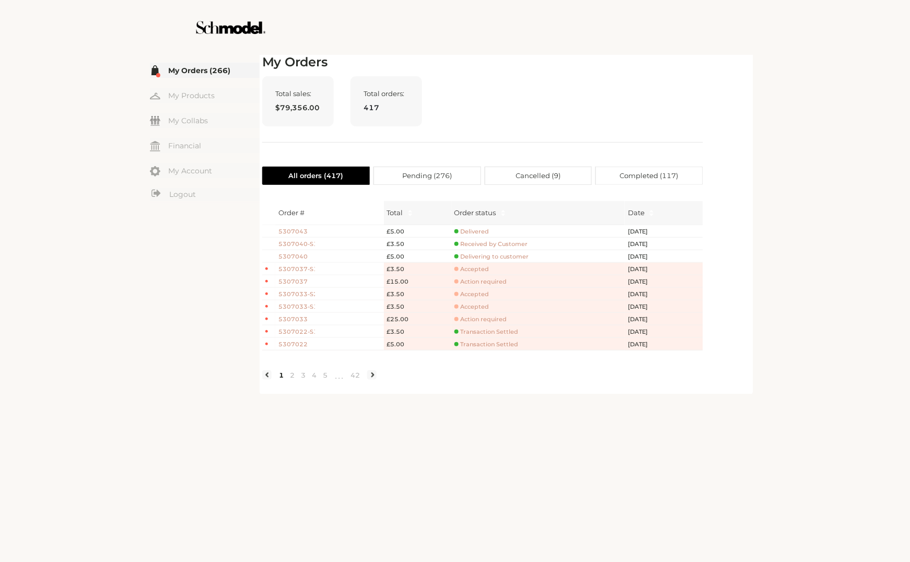
click at [288, 253] on span "5307040" at bounding box center [297, 256] width 37 height 9
click at [536, 126] on div "Total sales: $79,356.00 Total orders: 417" at bounding box center [482, 109] width 441 height 66
click at [685, 120] on div "Total sales: $79,356.00 Total orders: 417" at bounding box center [482, 109] width 441 height 66
click at [699, 111] on div "Total sales: $79,356.00 Total orders: 417" at bounding box center [482, 109] width 441 height 66
click at [762, 117] on div "☰ My Orders (266) My Products My Collabs Dashboard Financial My Account Logout …" at bounding box center [455, 223] width 693 height 342
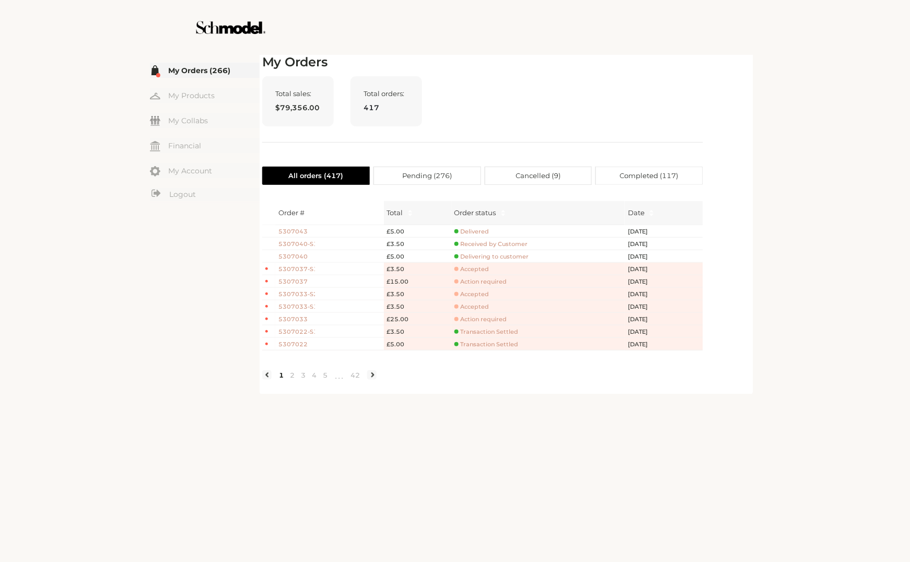
click at [717, 121] on div "My Orders Total sales: $79,356.00 Total orders: 417 All orders ( 417 ) Pending …" at bounding box center [506, 223] width 489 height 337
click at [711, 72] on div "My Orders Total sales: $79,356.00 Total orders: 417 All orders ( 417 ) Pending …" at bounding box center [506, 223] width 489 height 337
click at [497, 283] on span "Action required" at bounding box center [481, 282] width 53 height 8
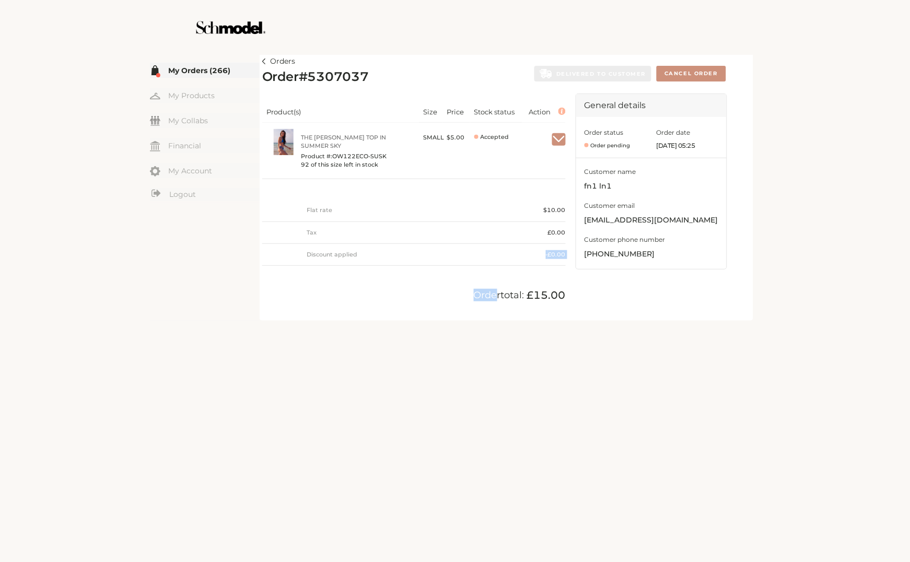
drag, startPoint x: 492, startPoint y: 273, endPoint x: 457, endPoint y: 252, distance: 40.5
click at [457, 252] on div "Product(s) Size Price Stock status Action The Billie Bikini Top in Summer Sky P…" at bounding box center [414, 206] width 304 height 225
click at [268, 64] on link "Orders" at bounding box center [278, 61] width 33 height 13
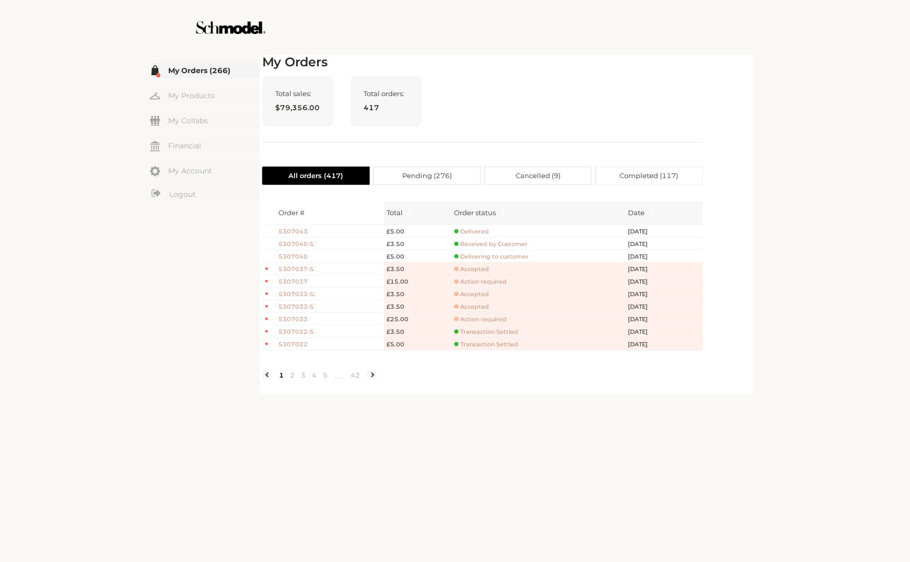
click at [513, 102] on div "Total sales: $79,356.00 Total orders: 417" at bounding box center [482, 109] width 441 height 66
click at [477, 228] on span "Delivered" at bounding box center [472, 232] width 35 height 8
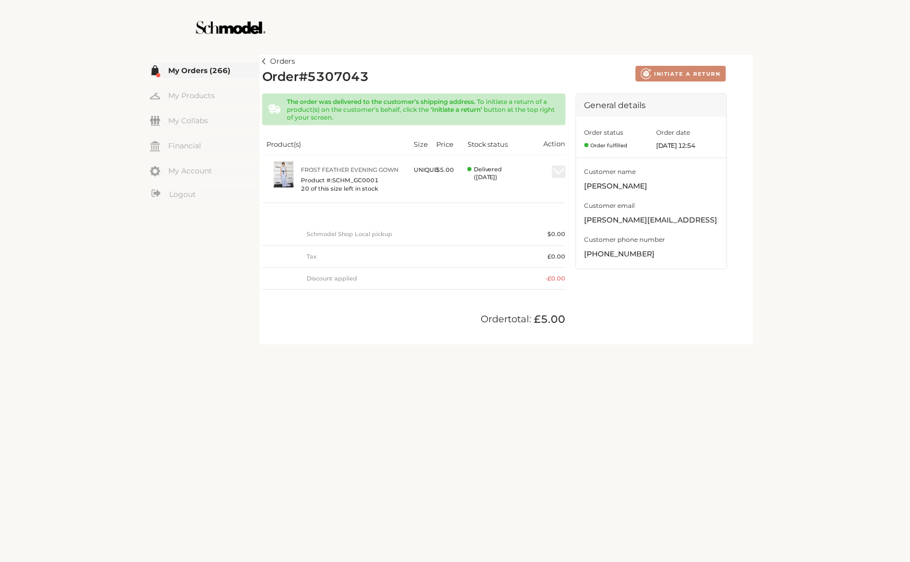
drag, startPoint x: 495, startPoint y: 239, endPoint x: 527, endPoint y: 204, distance: 47.3
click at [527, 204] on div "Product(s) Size Price Stock status Action Frost Feather Evening Gown Product #:…" at bounding box center [414, 207] width 304 height 165
click at [182, 193] on link "Logout" at bounding box center [205, 194] width 110 height 13
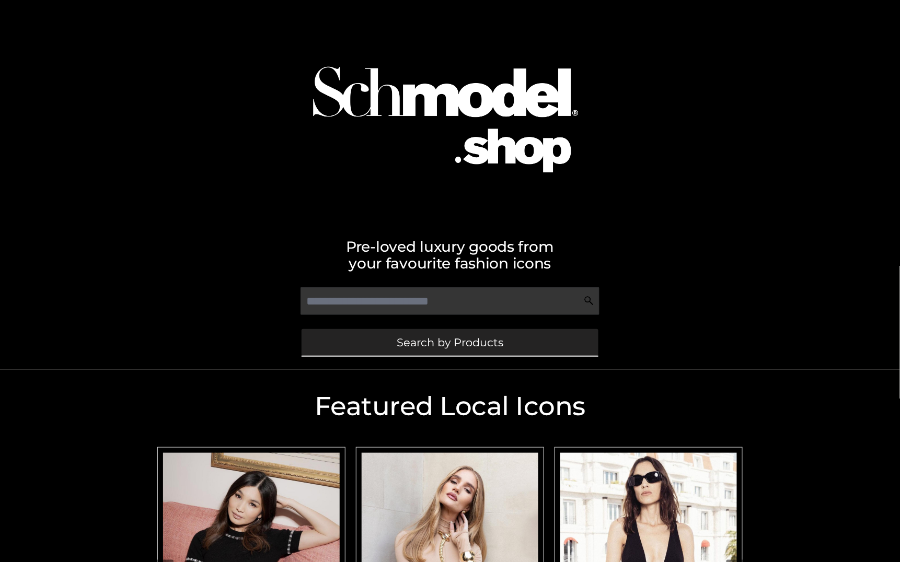
click at [467, 337] on span "Search by Products" at bounding box center [450, 342] width 107 height 11
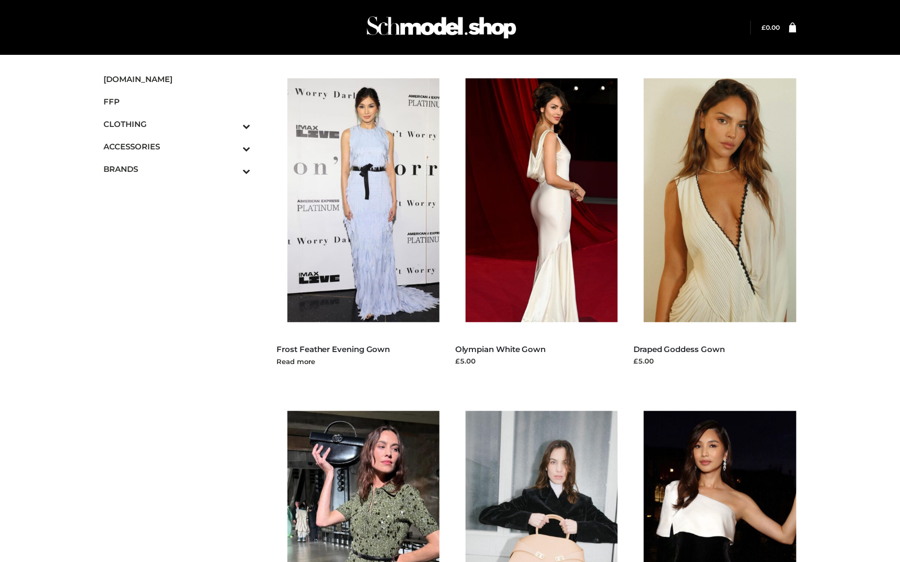
click at [392, 234] on img at bounding box center [368, 200] width 163 height 244
click at [387, 166] on img at bounding box center [368, 200] width 163 height 244
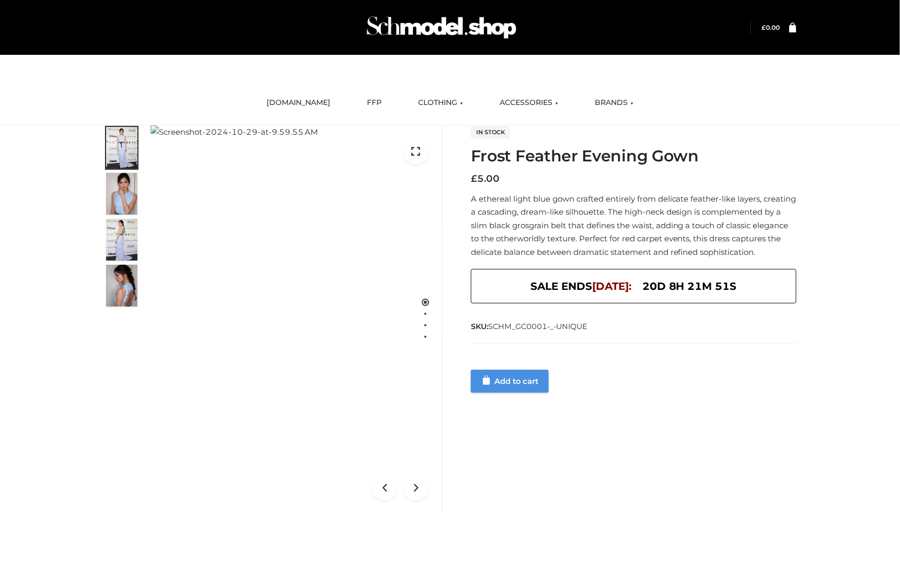
click at [526, 393] on link "Add to cart" at bounding box center [510, 381] width 78 height 23
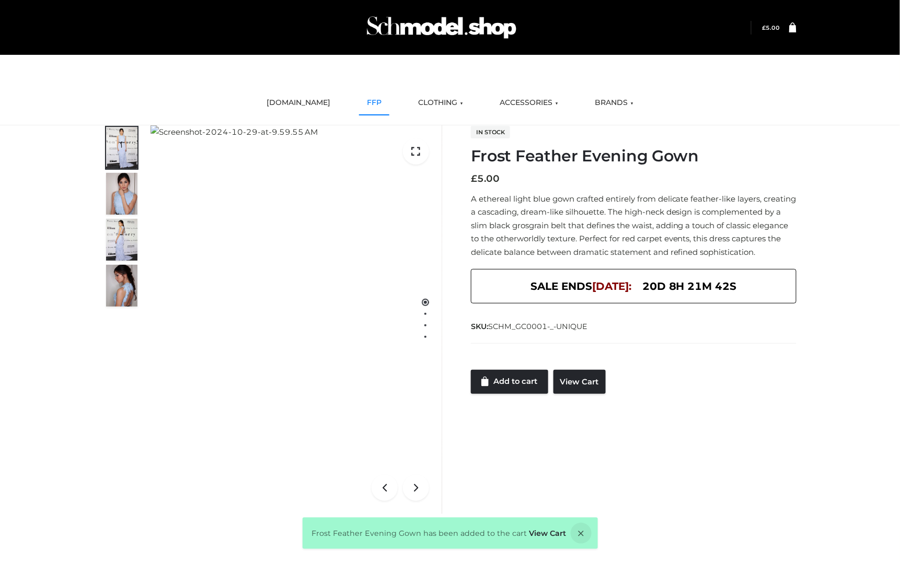
click at [366, 107] on link "FFP" at bounding box center [374, 102] width 30 height 23
click at [372, 101] on link "FFP" at bounding box center [374, 102] width 30 height 23
click at [540, 533] on link "View Cart" at bounding box center [547, 533] width 37 height 9
click at [619, 130] on link "OPP SWIMWEAR" at bounding box center [652, 129] width 131 height 25
click at [698, 332] on div "SKU: SCHM_GC0001-_-UNIQUE" at bounding box center [634, 325] width 326 height 13
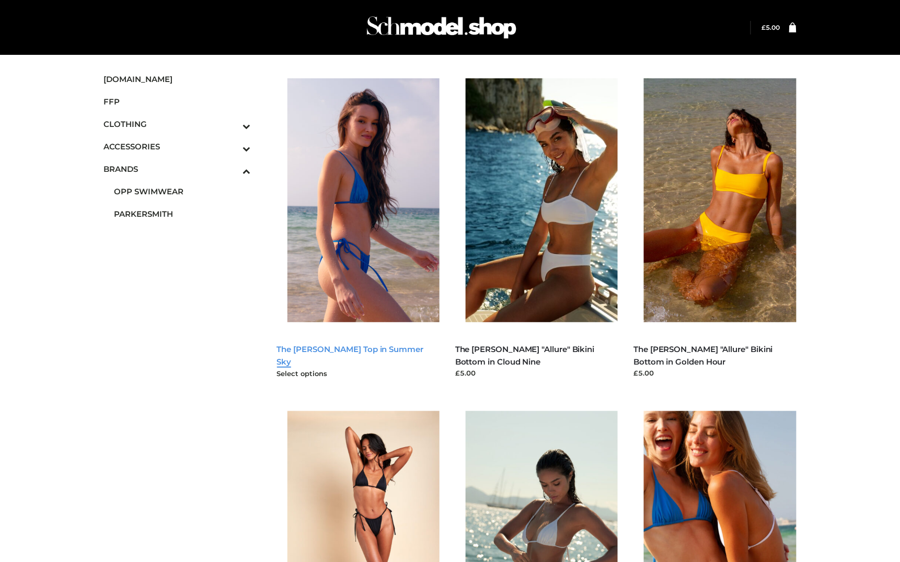
click at [390, 344] on link "The [PERSON_NAME] Top in Summer Sky" at bounding box center [350, 355] width 147 height 22
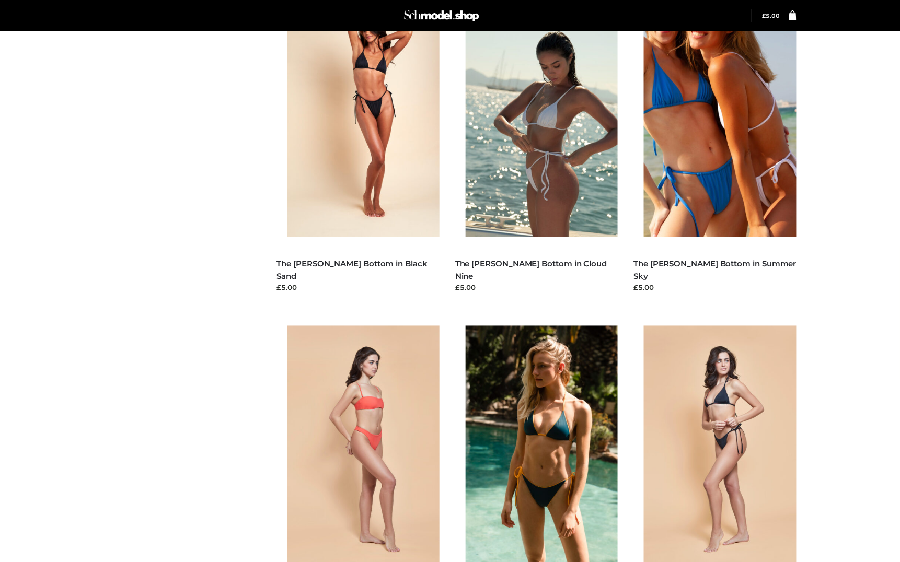
scroll to position [139, 0]
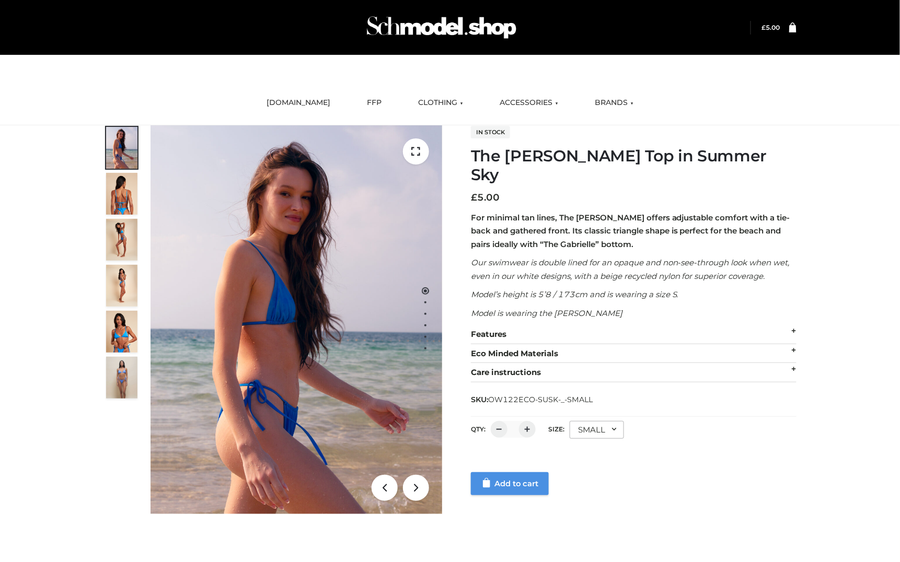
click at [527, 472] on link "Add to cart" at bounding box center [510, 483] width 78 height 23
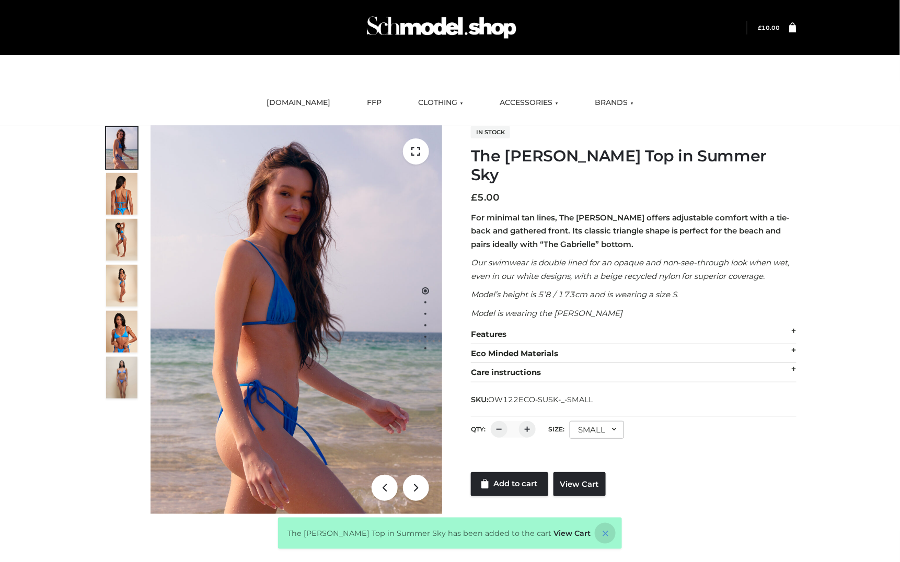
click at [595, 536] on icon at bounding box center [605, 533] width 21 height 21
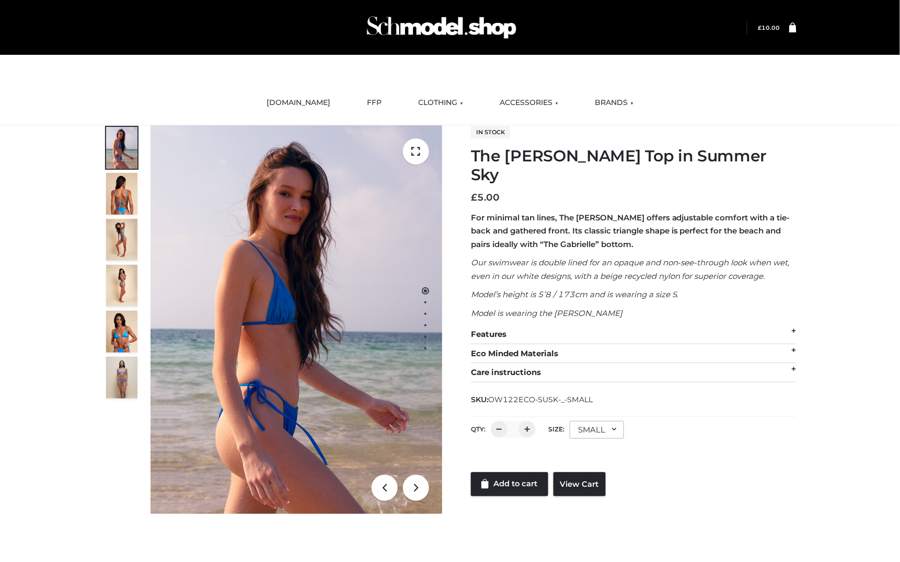
click at [790, 27] on icon at bounding box center [792, 27] width 7 height 10
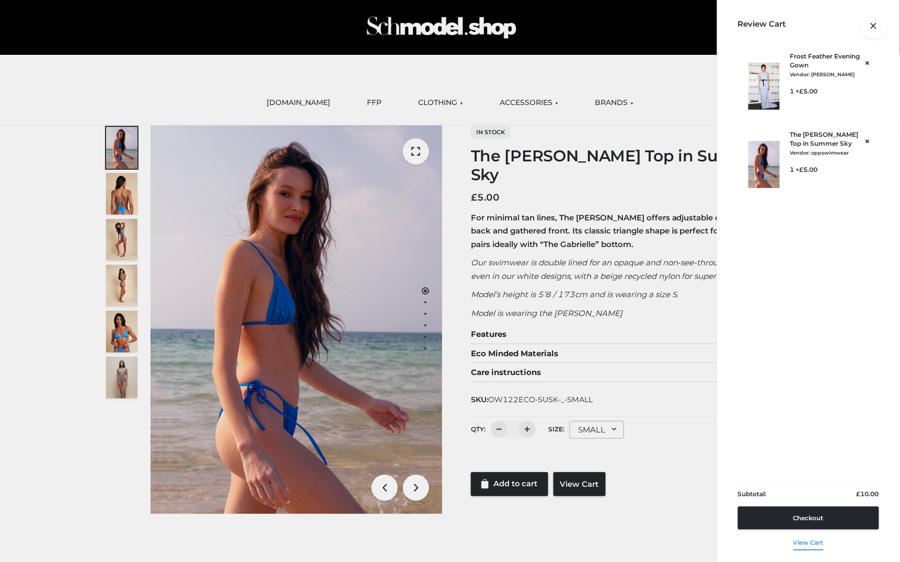
click at [801, 539] on link "View cart" at bounding box center [808, 541] width 30 height 22
click at [809, 544] on link "View cart" at bounding box center [808, 541] width 30 height 22
click at [801, 518] on link "Checkout" at bounding box center [808, 518] width 141 height 23
click at [836, 519] on link "Checkout" at bounding box center [808, 518] width 141 height 23
click at [806, 536] on link "View cart" at bounding box center [808, 541] width 30 height 22
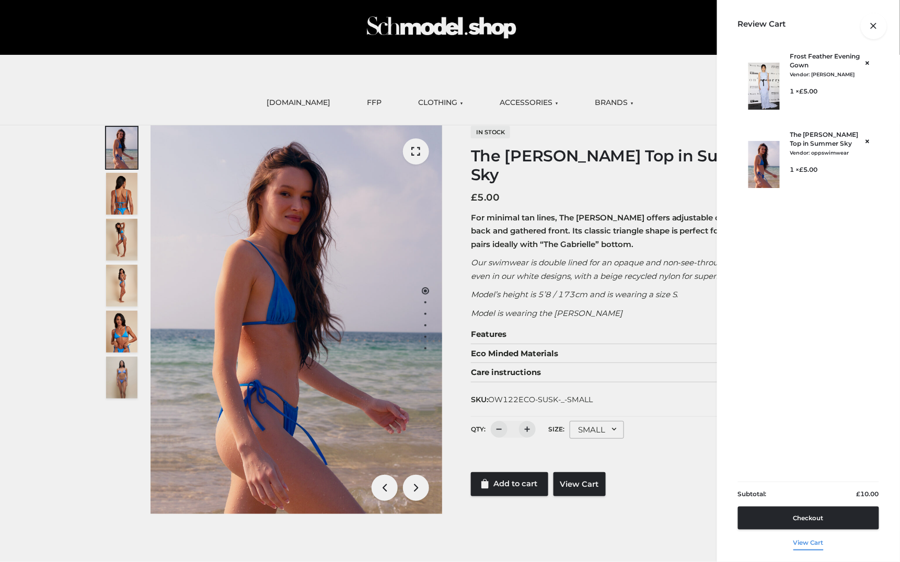
click at [806, 536] on link "View cart" at bounding box center [808, 541] width 30 height 22
click at [809, 545] on link "View cart" at bounding box center [808, 541] width 30 height 22
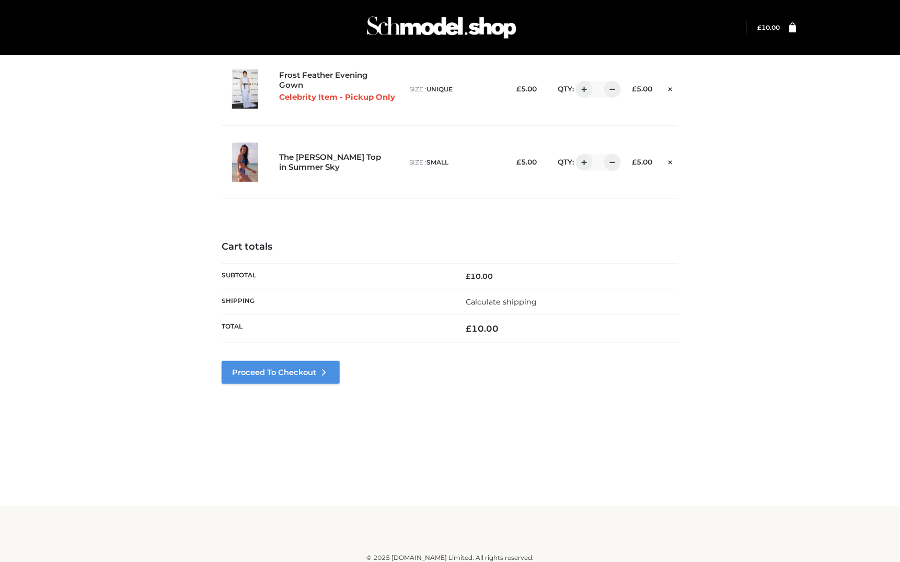
click at [323, 369] on icon at bounding box center [324, 372] width 10 height 10
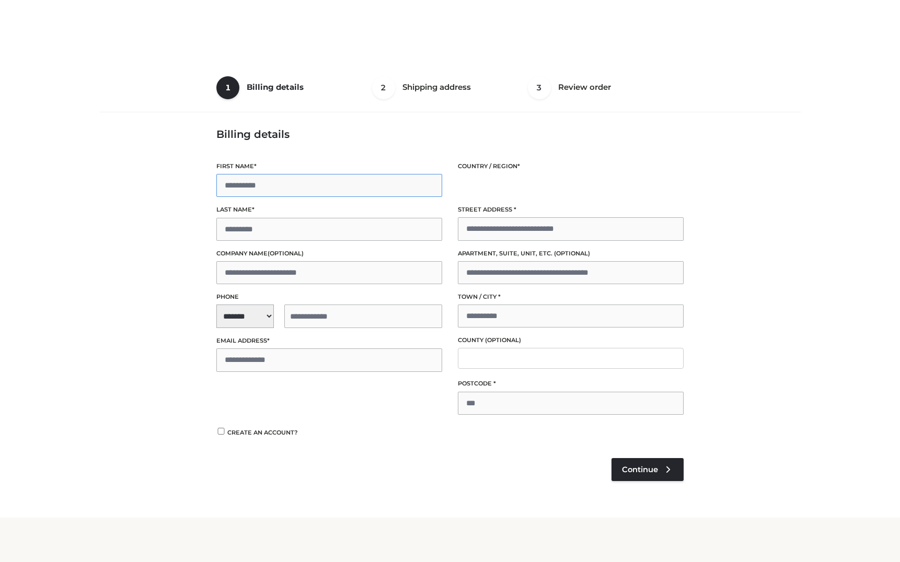
click at [291, 187] on input "First name *" at bounding box center [329, 185] width 226 height 23
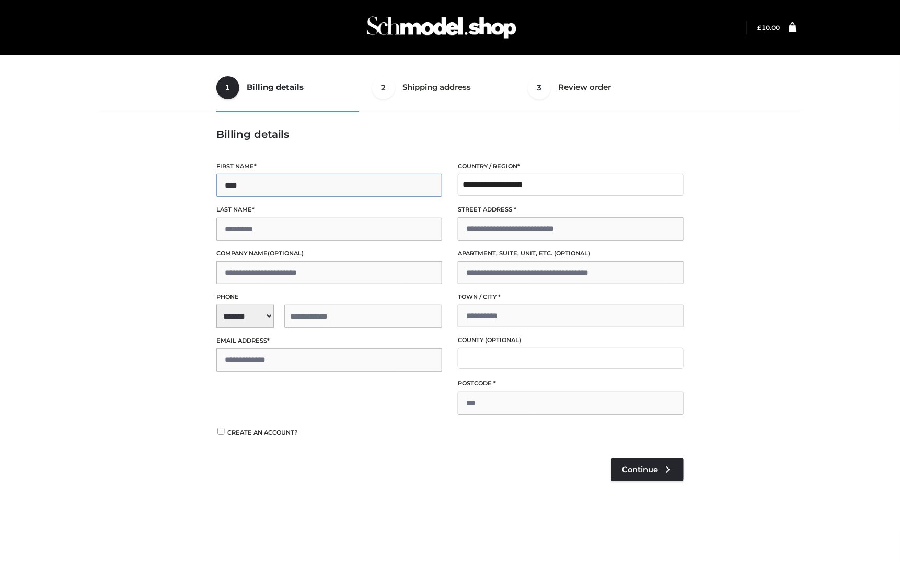
type input "****"
click at [246, 330] on div "**********" at bounding box center [329, 268] width 241 height 224
click at [261, 316] on span "**********" at bounding box center [329, 317] width 226 height 24
click at [261, 341] on div "+1 (US)" at bounding box center [282, 344] width 130 height 21
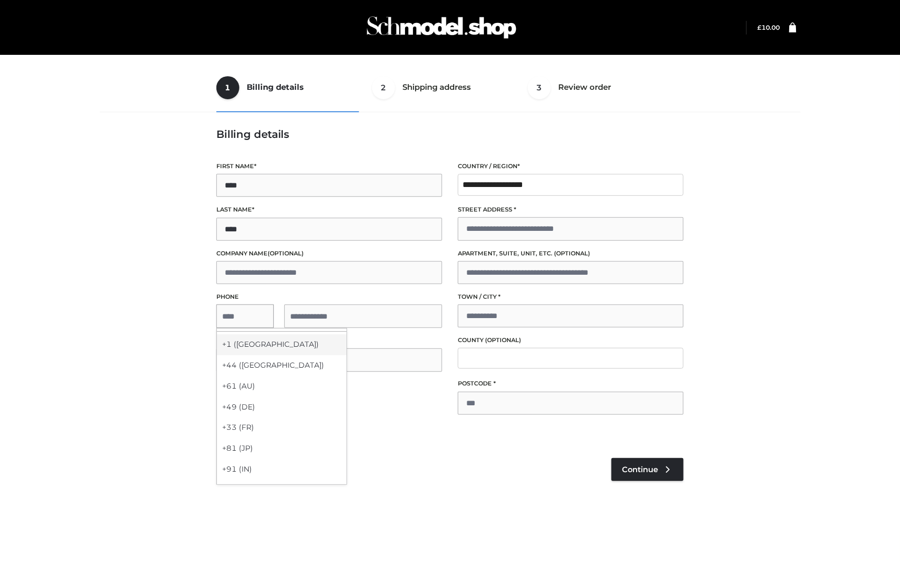
select select "**"
click at [326, 322] on input "tel" at bounding box center [363, 317] width 158 height 24
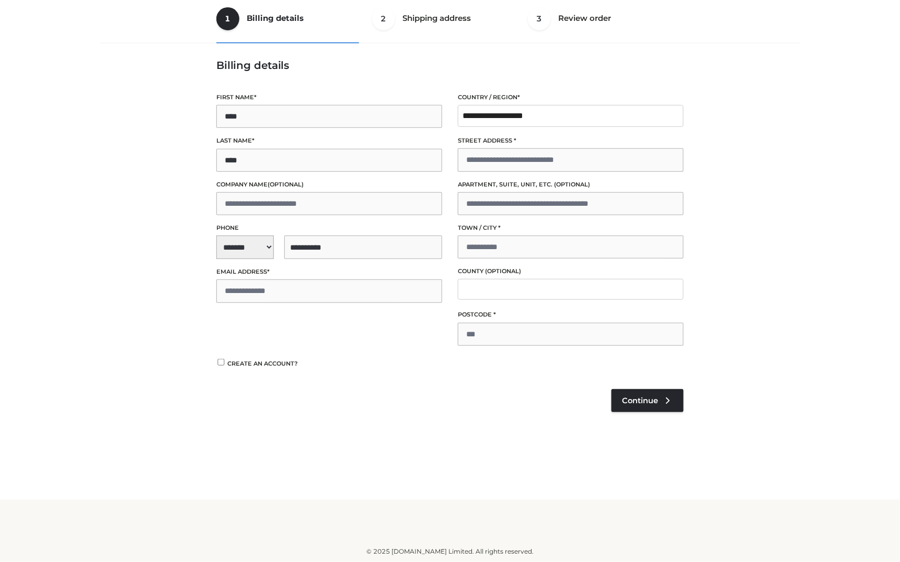
type input "**********"
click at [301, 298] on input "Email address *" at bounding box center [329, 291] width 226 height 23
click at [248, 291] on input "**********" at bounding box center [329, 291] width 226 height 23
type input "**********"
click at [531, 154] on input "Street address *" at bounding box center [571, 159] width 226 height 23
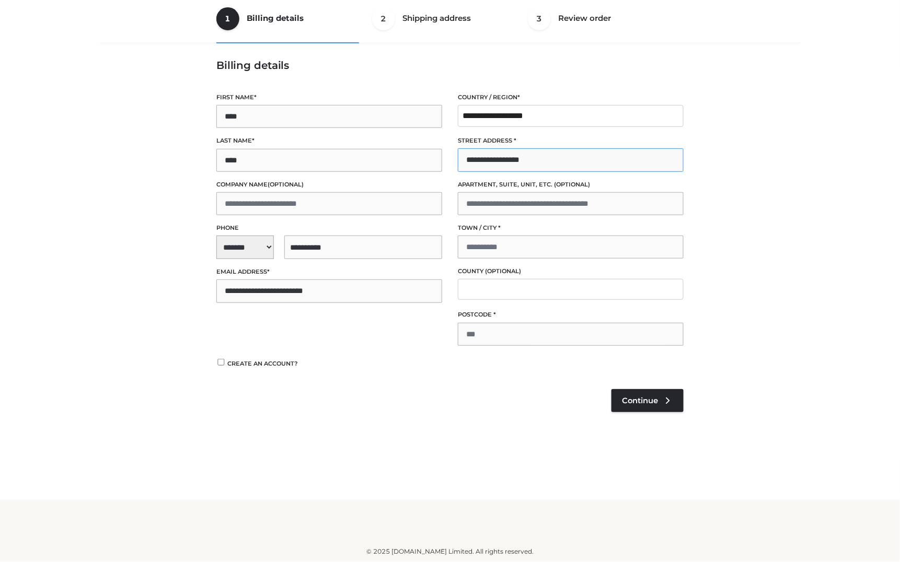
type input "**********"
click at [566, 250] on input "Town / City *" at bounding box center [571, 247] width 226 height 23
type input "*******"
click at [513, 293] on input "County (optional)" at bounding box center [571, 289] width 226 height 21
click at [635, 323] on input "Postcode *" at bounding box center [571, 334] width 226 height 23
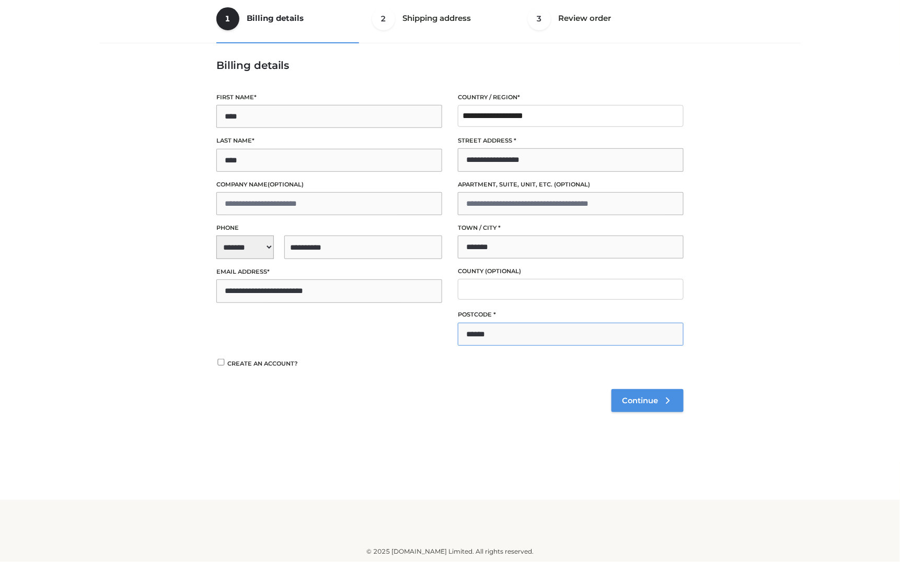
type input "******"
click at [638, 401] on span "Continue" at bounding box center [640, 400] width 36 height 9
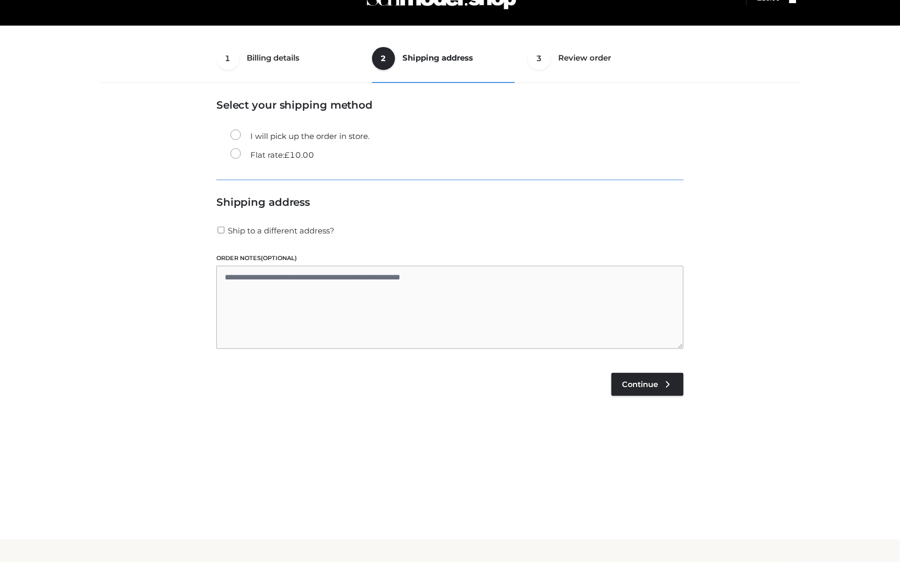
scroll to position [27, 0]
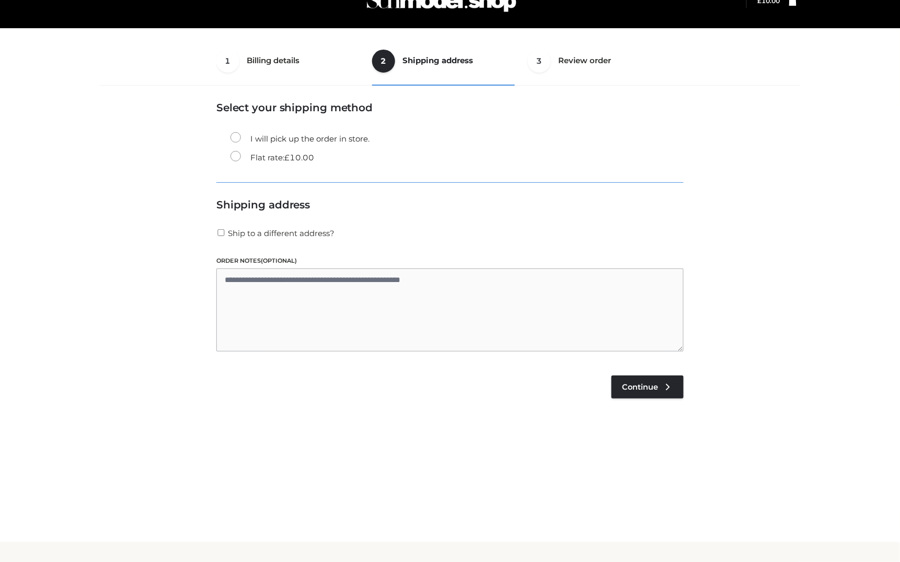
click at [295, 153] on bdi "£ 10.00" at bounding box center [299, 158] width 30 height 10
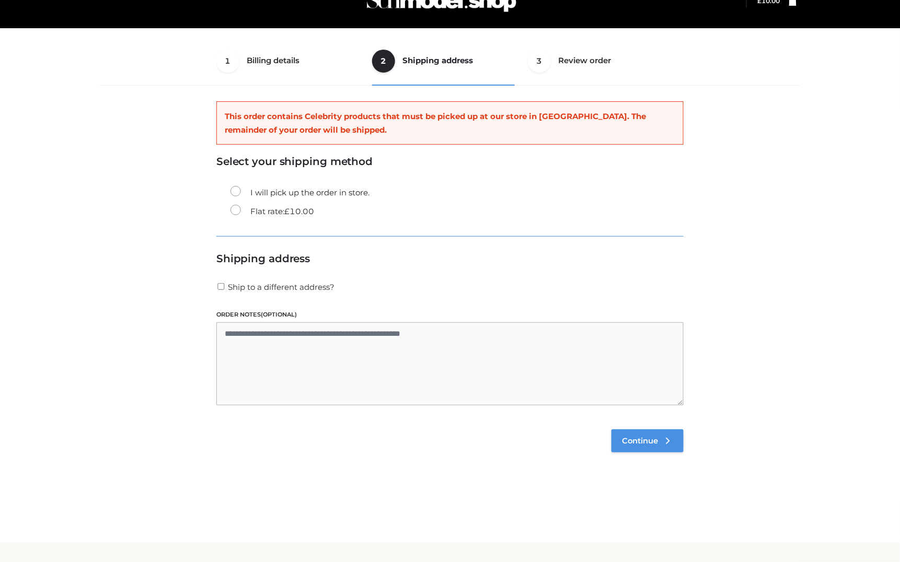
click at [659, 445] on link "Continue" at bounding box center [647, 441] width 72 height 23
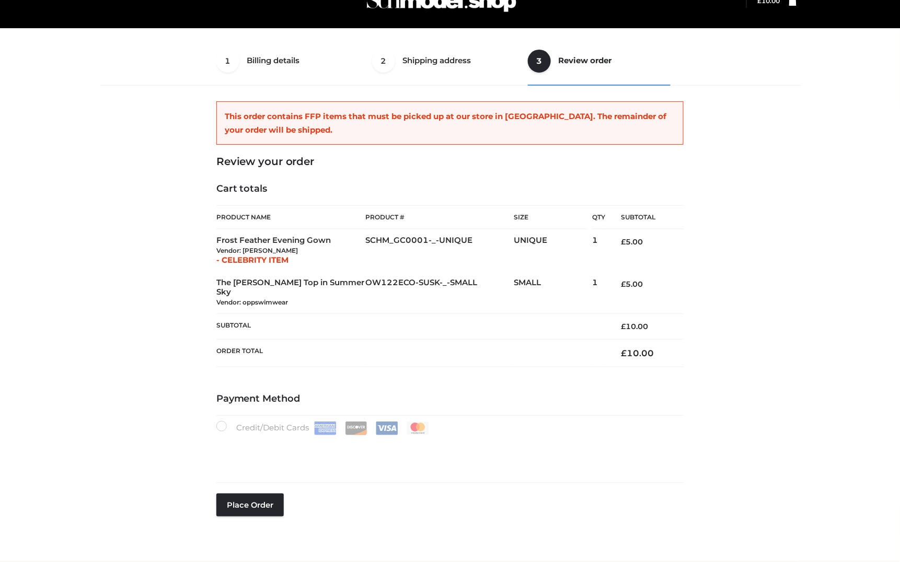
scroll to position [77, 0]
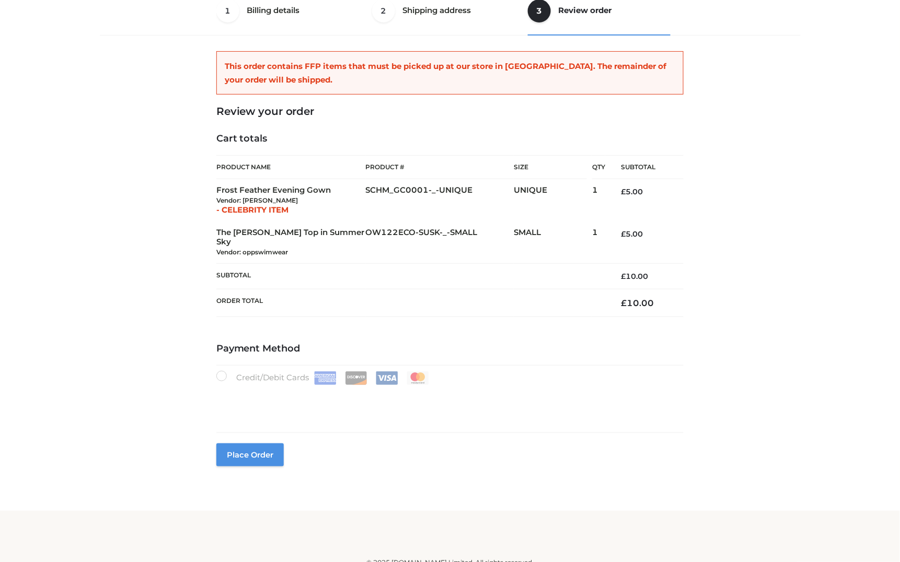
type button "Place order"
click at [236, 447] on button "Place order" at bounding box center [249, 455] width 67 height 23
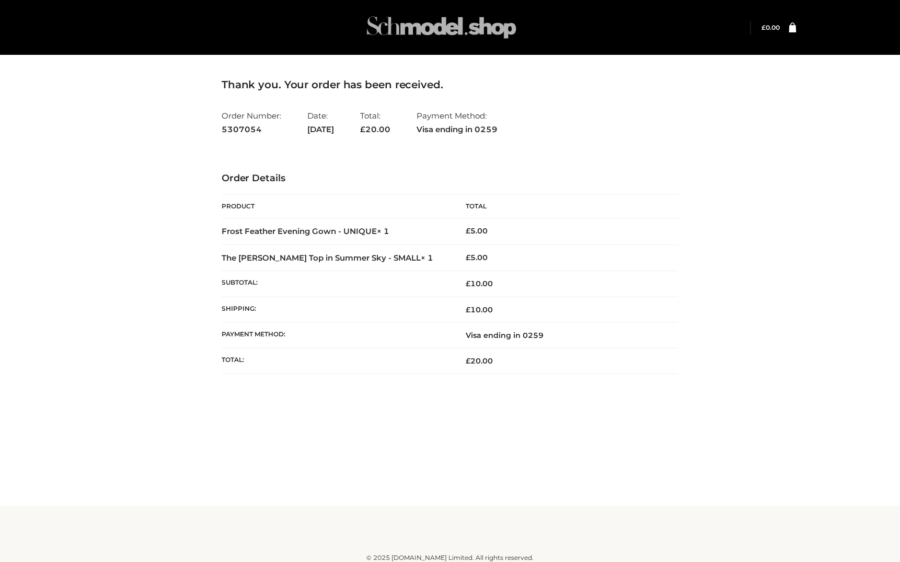
click at [455, 27] on img at bounding box center [441, 27] width 157 height 41
